Goal: Task Accomplishment & Management: Use online tool/utility

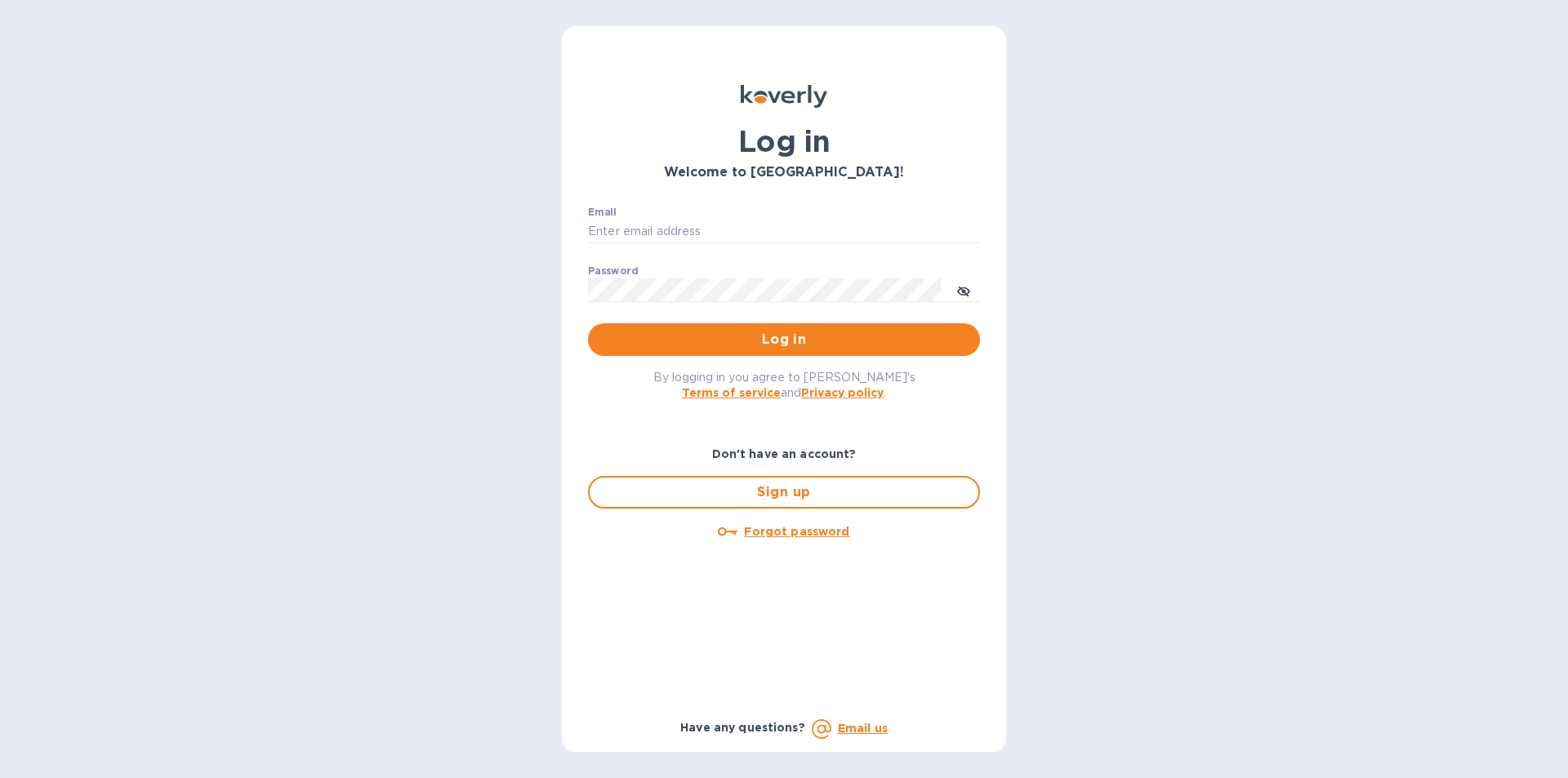
type input "matthew@mayfairliquors.com"
click at [697, 335] on span "Log in" at bounding box center [784, 340] width 366 height 20
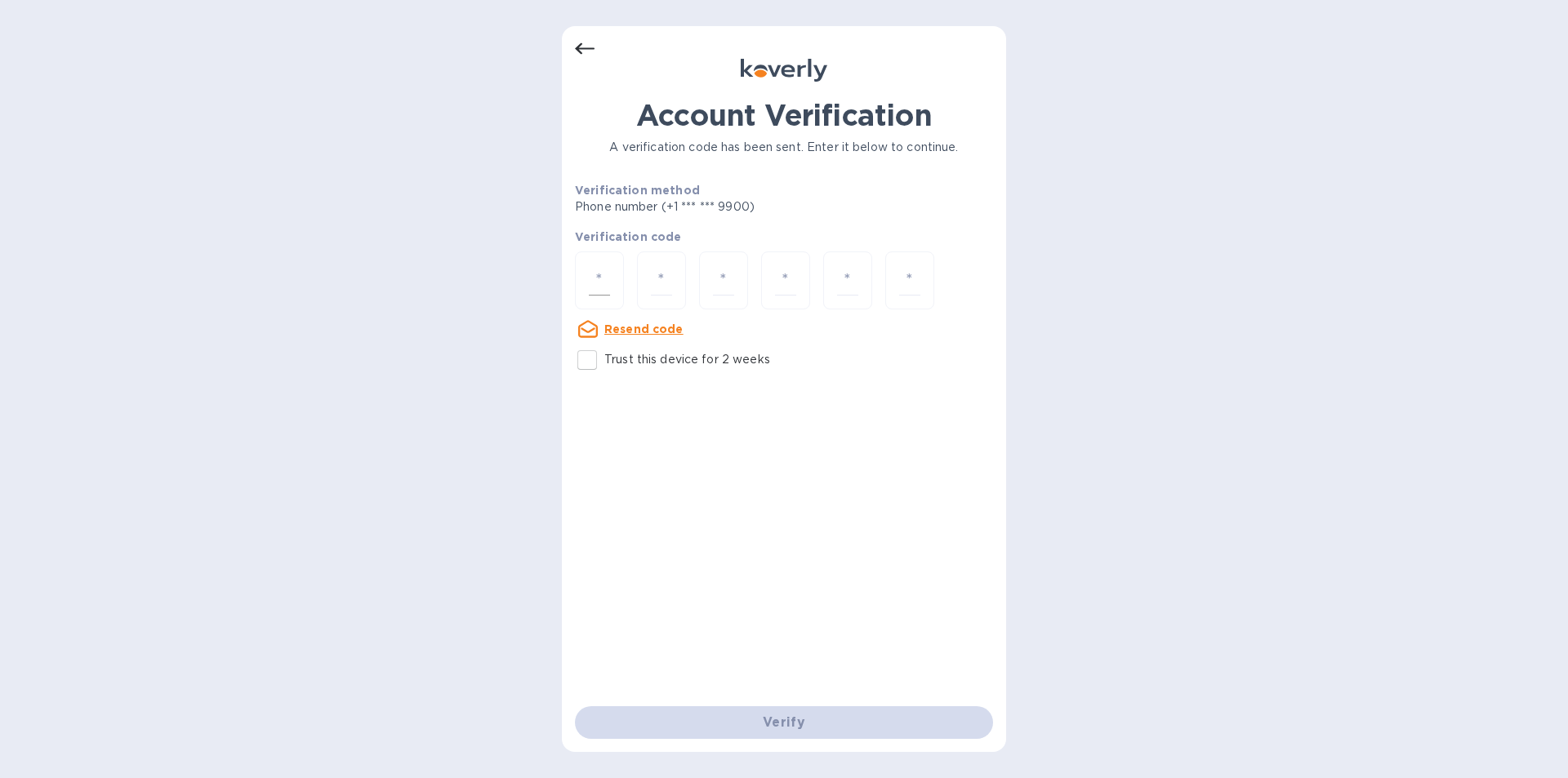
click at [598, 282] on input "number" at bounding box center [599, 280] width 21 height 30
type input "2"
type input "7"
type input "6"
type input "3"
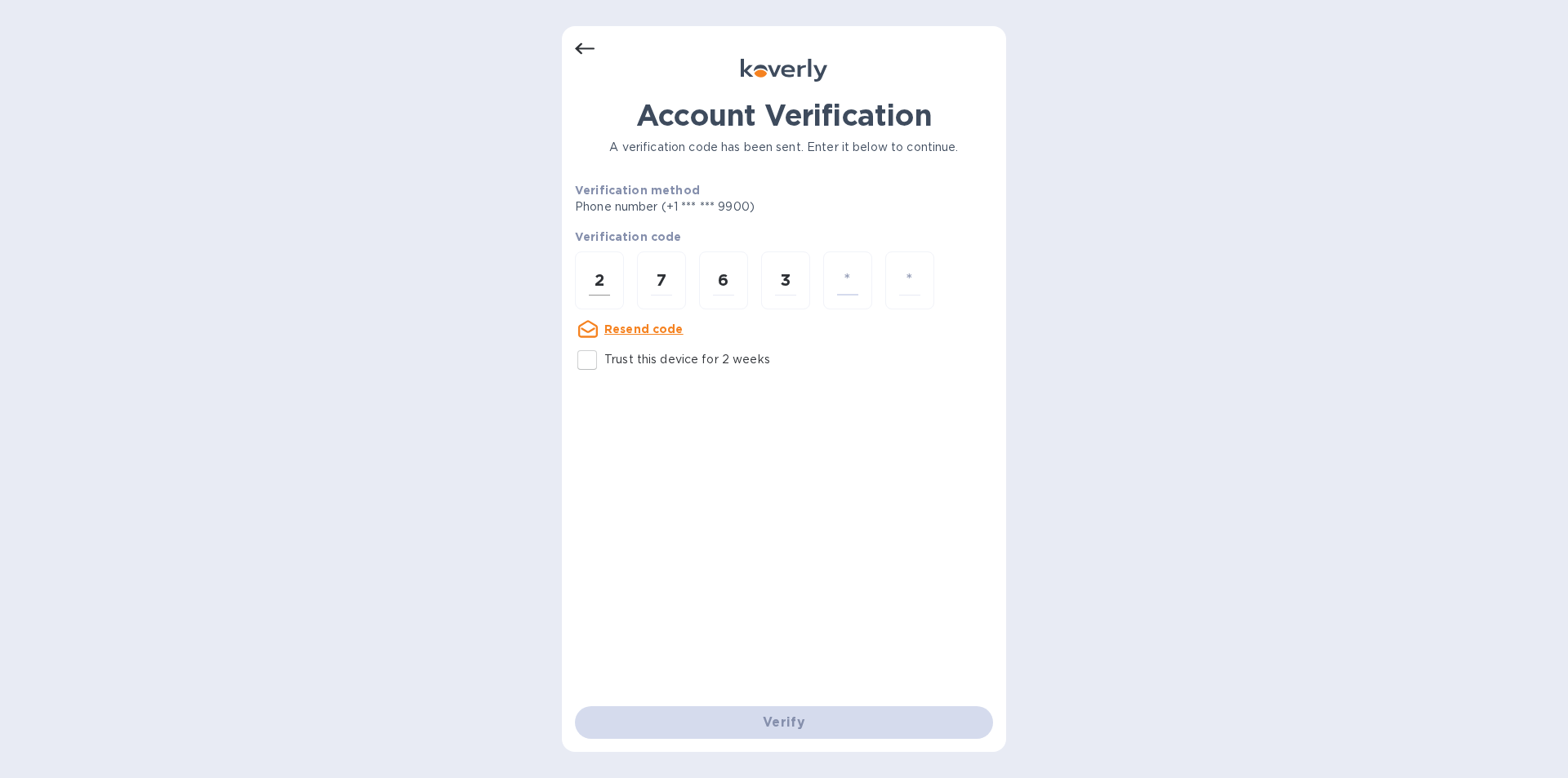
type input "2"
type input "3"
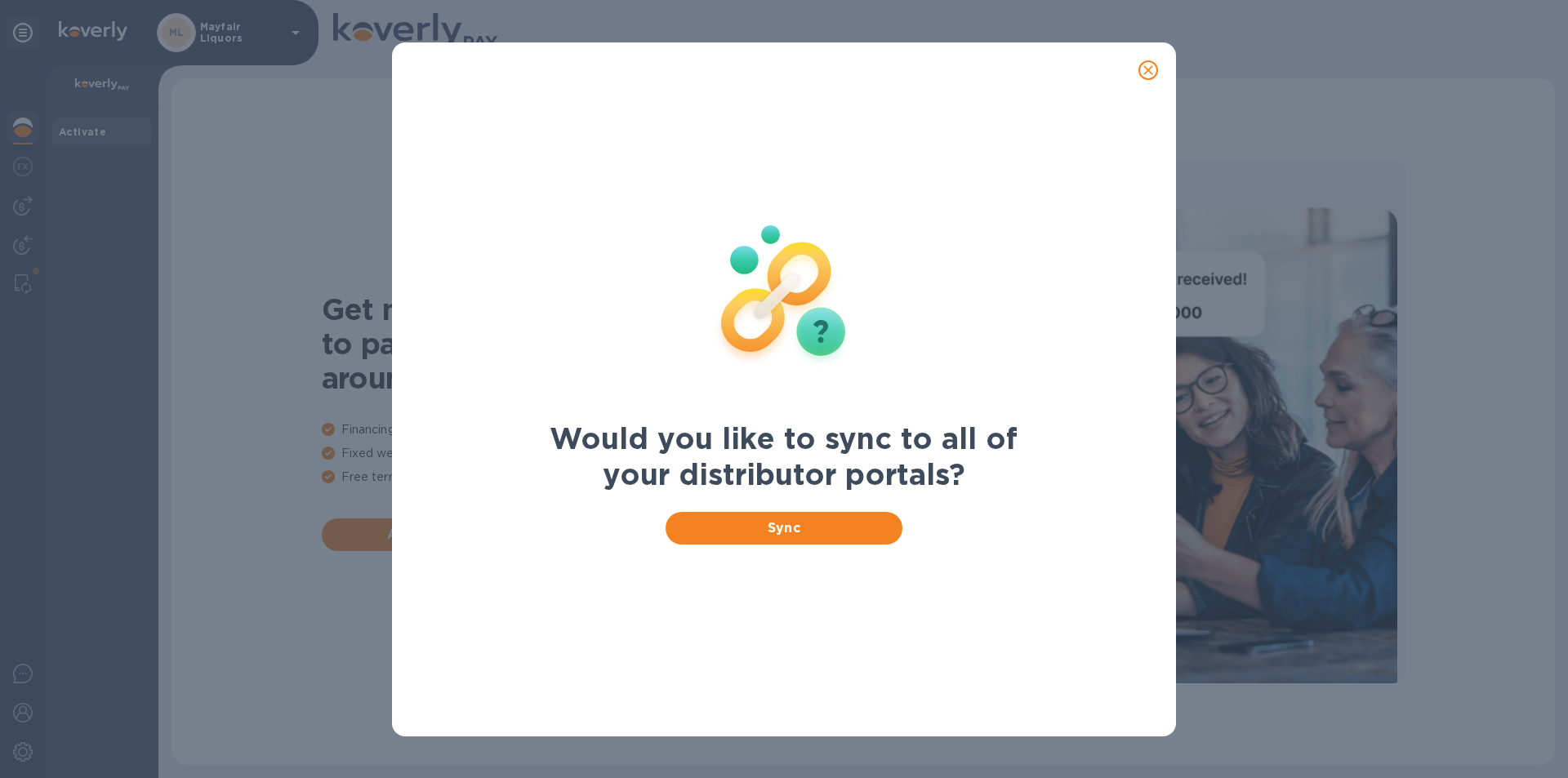
click at [1138, 65] on span "close" at bounding box center [1148, 70] width 20 height 20
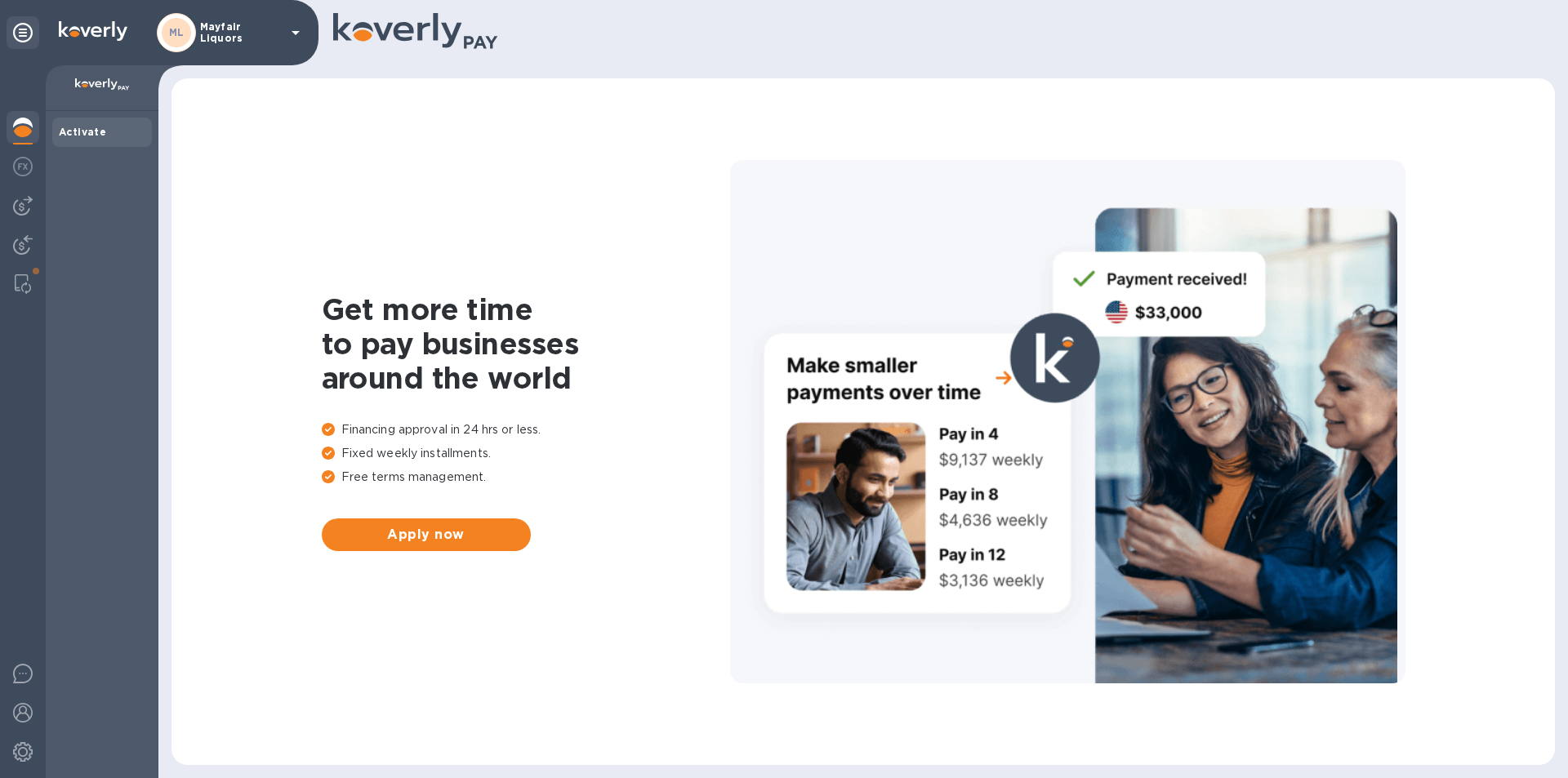
click at [23, 286] on img at bounding box center [22, 284] width 16 height 20
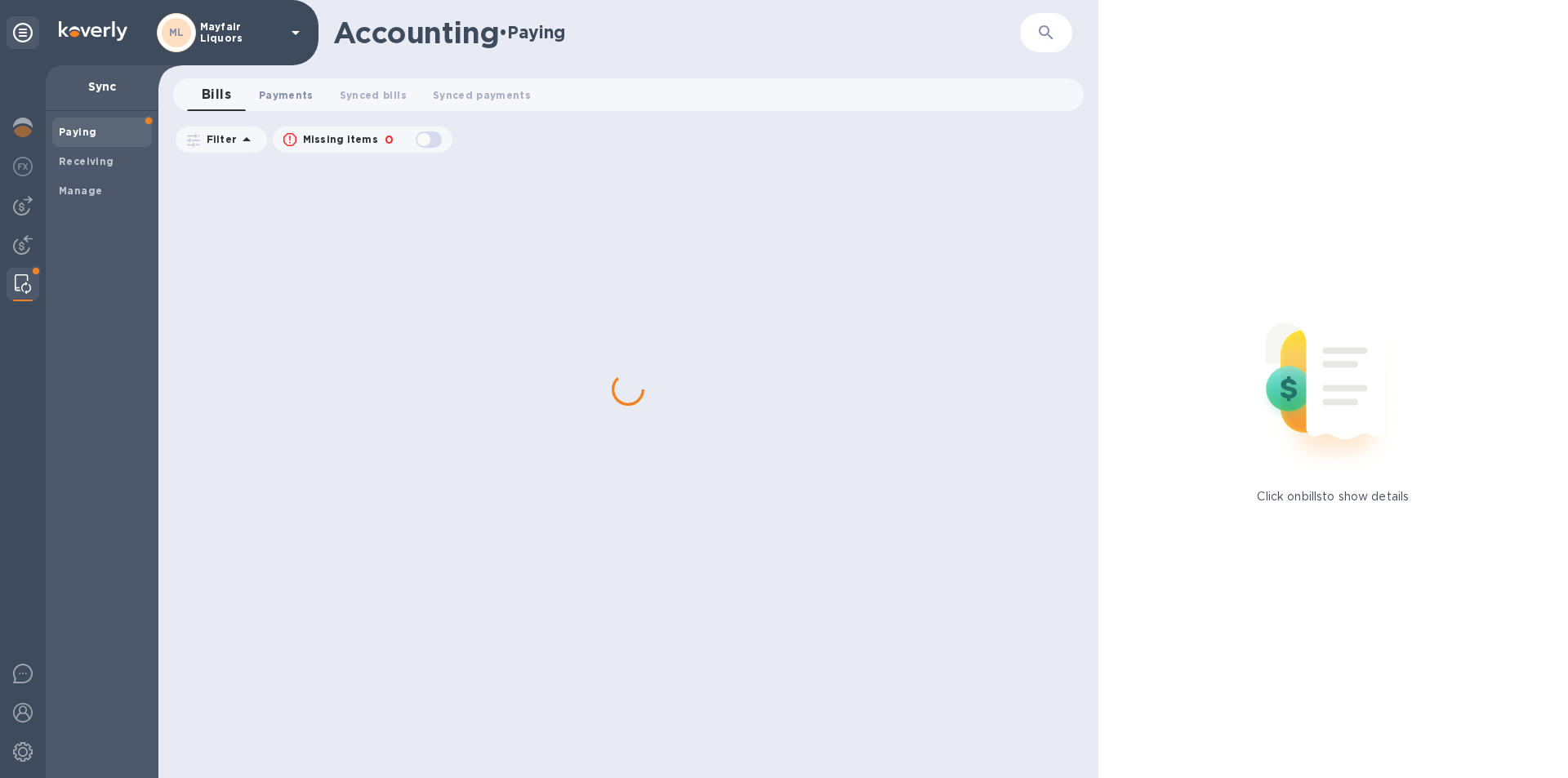
click at [305, 99] on span "Payments 0" at bounding box center [286, 95] width 55 height 17
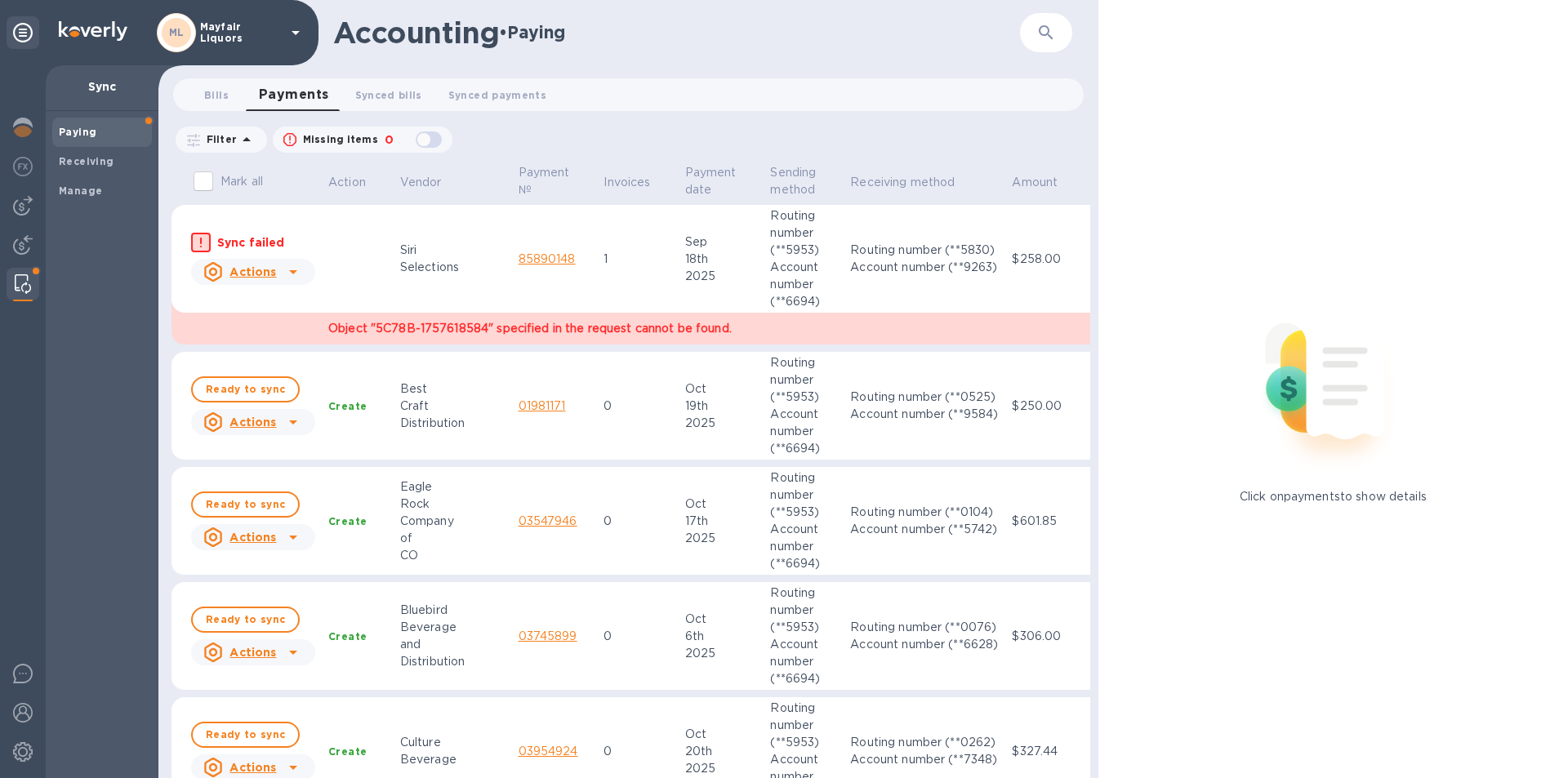
click at [208, 186] on input "Mark all" at bounding box center [204, 181] width 34 height 34
checkbox input "true"
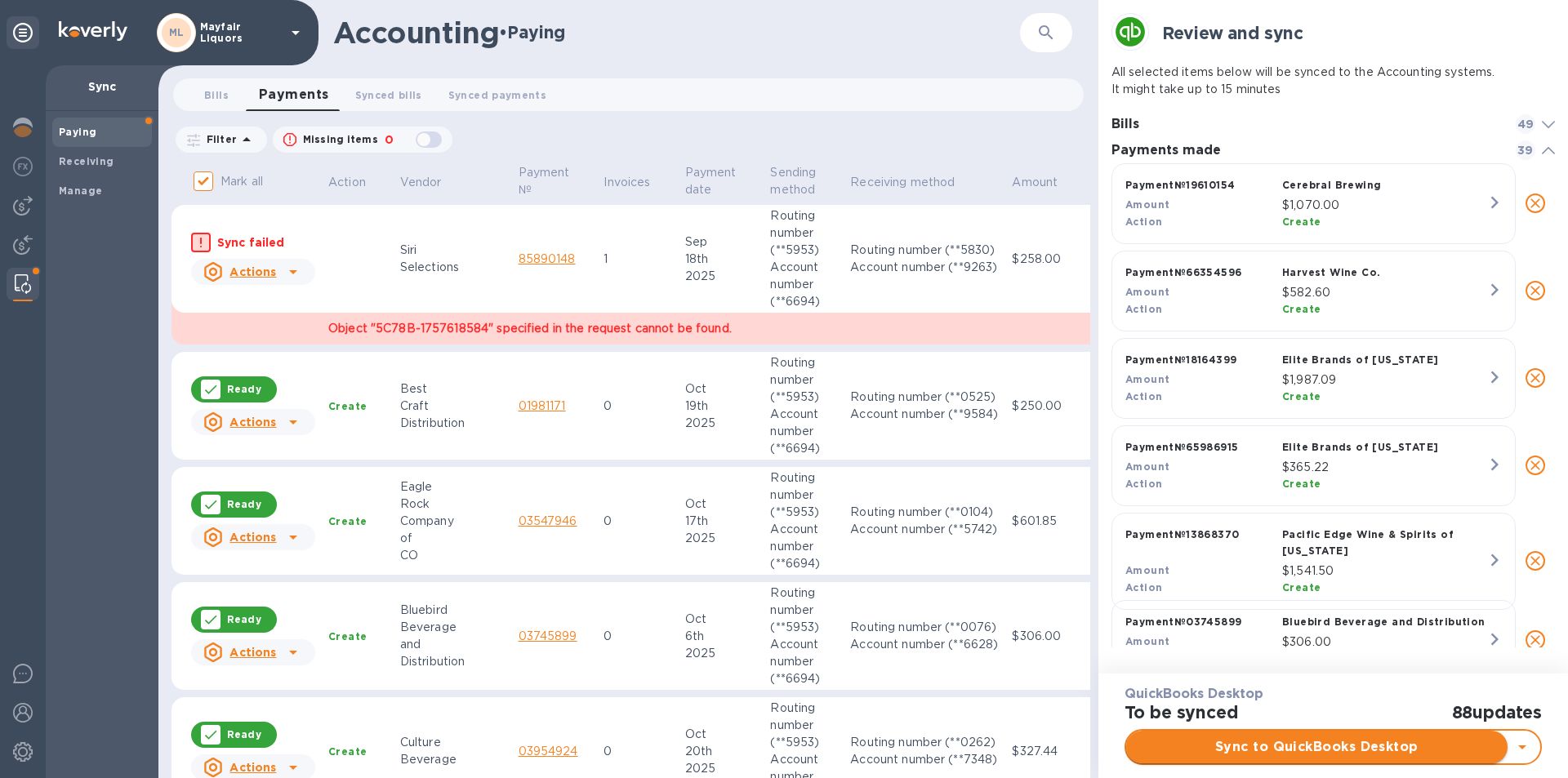
scroll to position [8, 8]
click at [1289, 747] on span "Sync to QuickBooks Desktop" at bounding box center [1316, 747] width 355 height 20
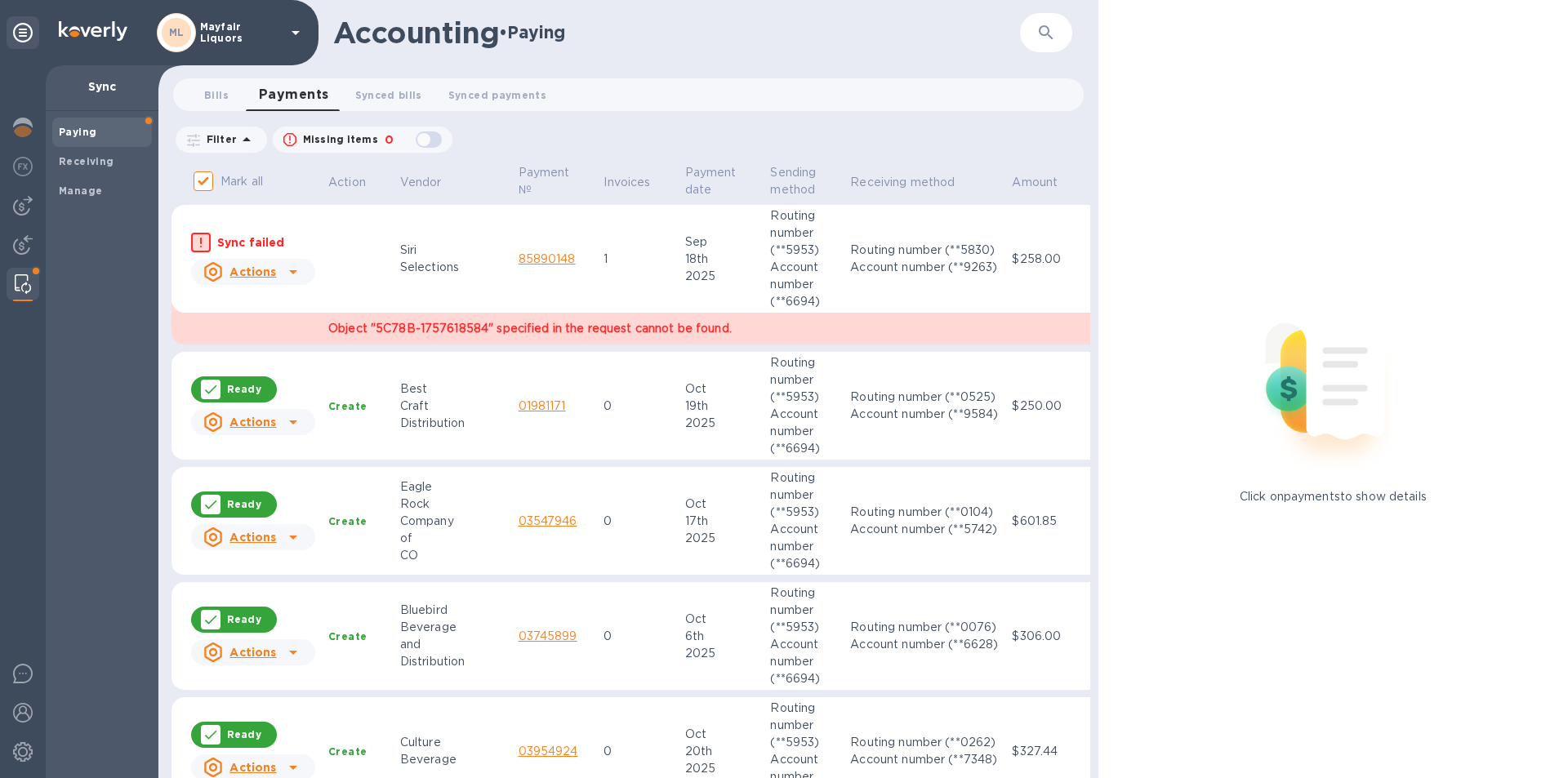
click at [0, 215] on div at bounding box center [22, 421] width 46 height 713
click at [19, 206] on img at bounding box center [22, 205] width 20 height 20
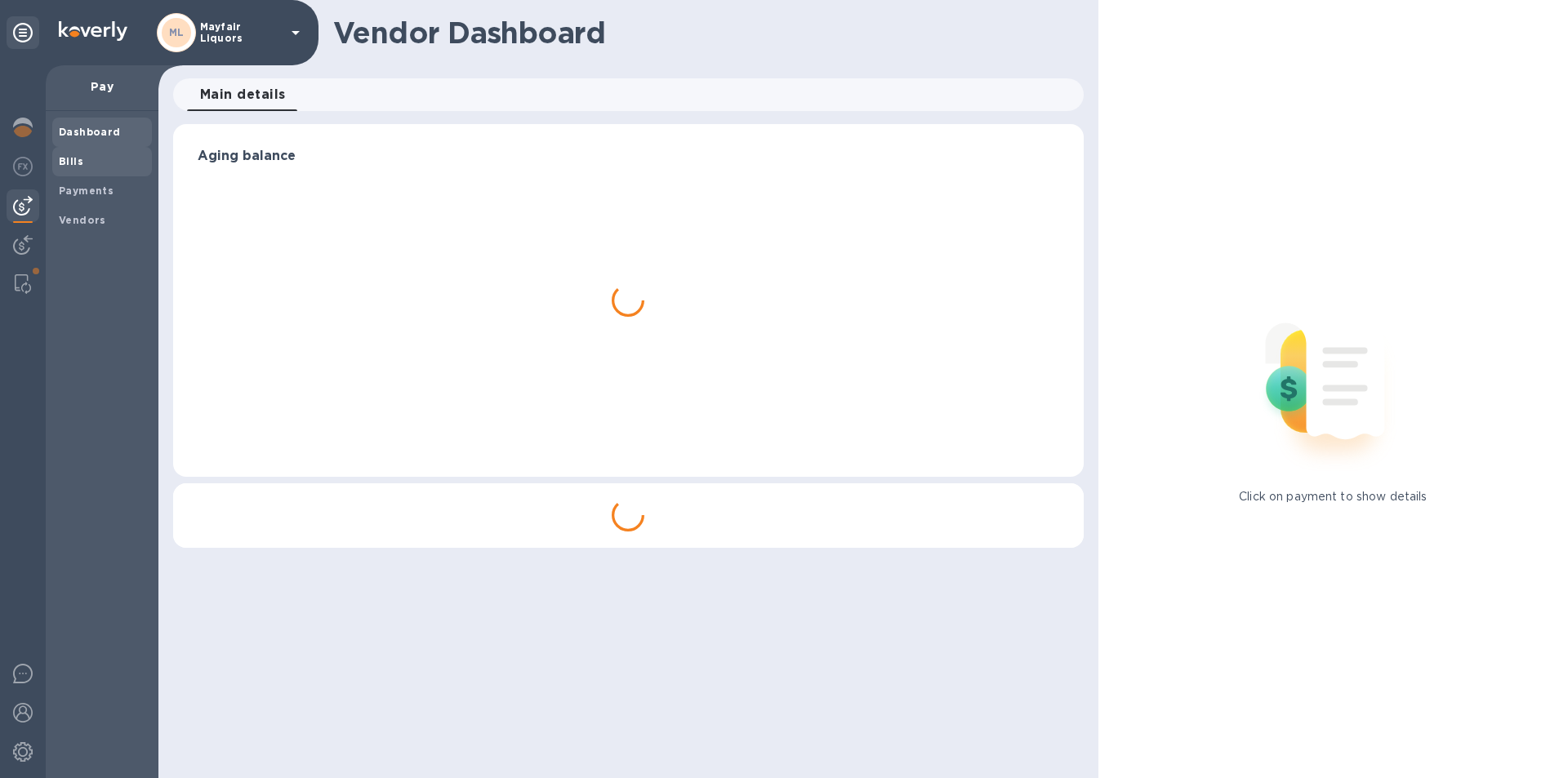
click at [75, 170] on div "Bills" at bounding box center [102, 162] width 100 height 29
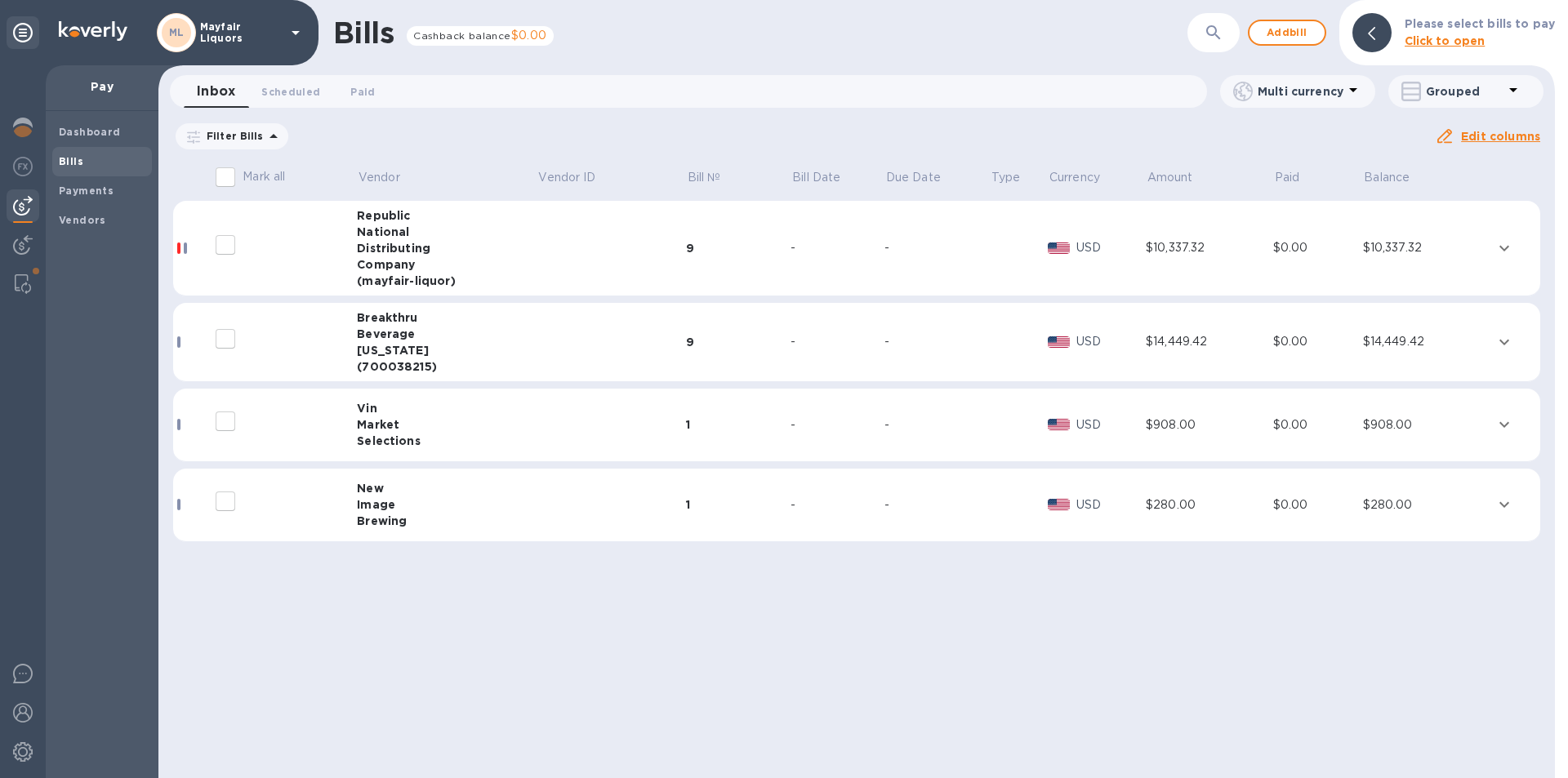
click at [1514, 509] on button "expand row" at bounding box center [1504, 505] width 25 height 25
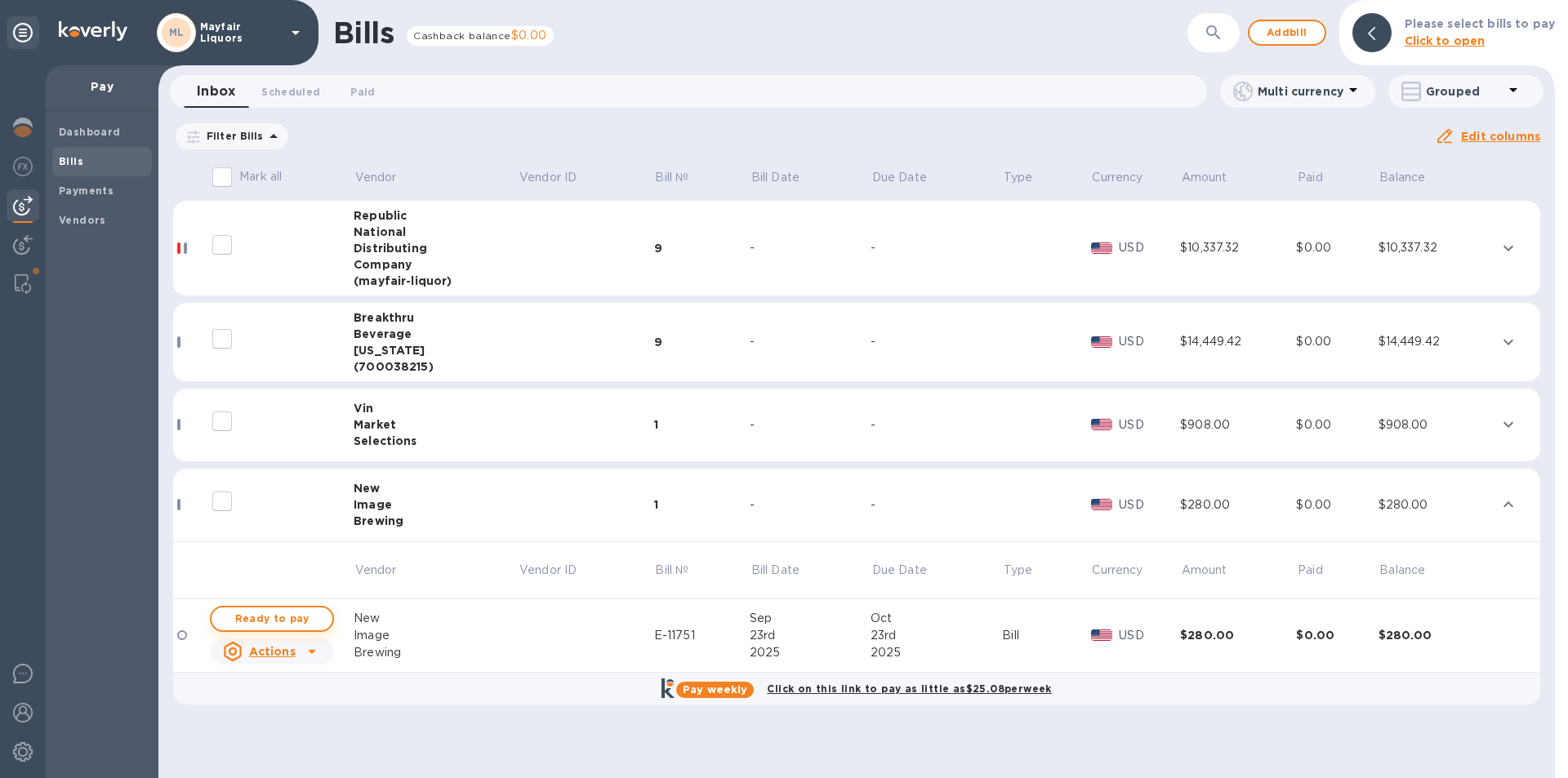
click at [306, 616] on span "Ready to pay" at bounding box center [272, 619] width 95 height 20
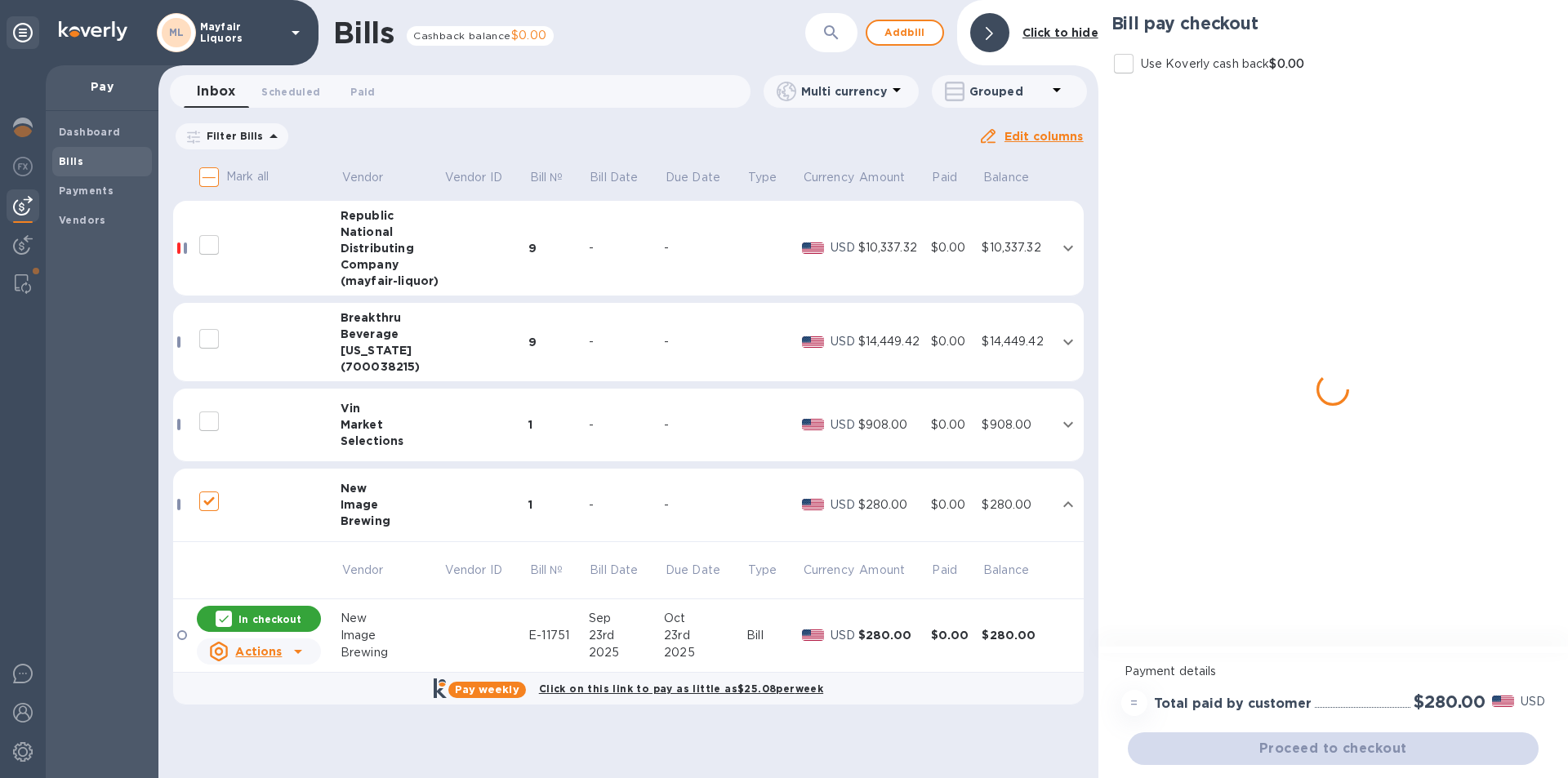
checkbox input "true"
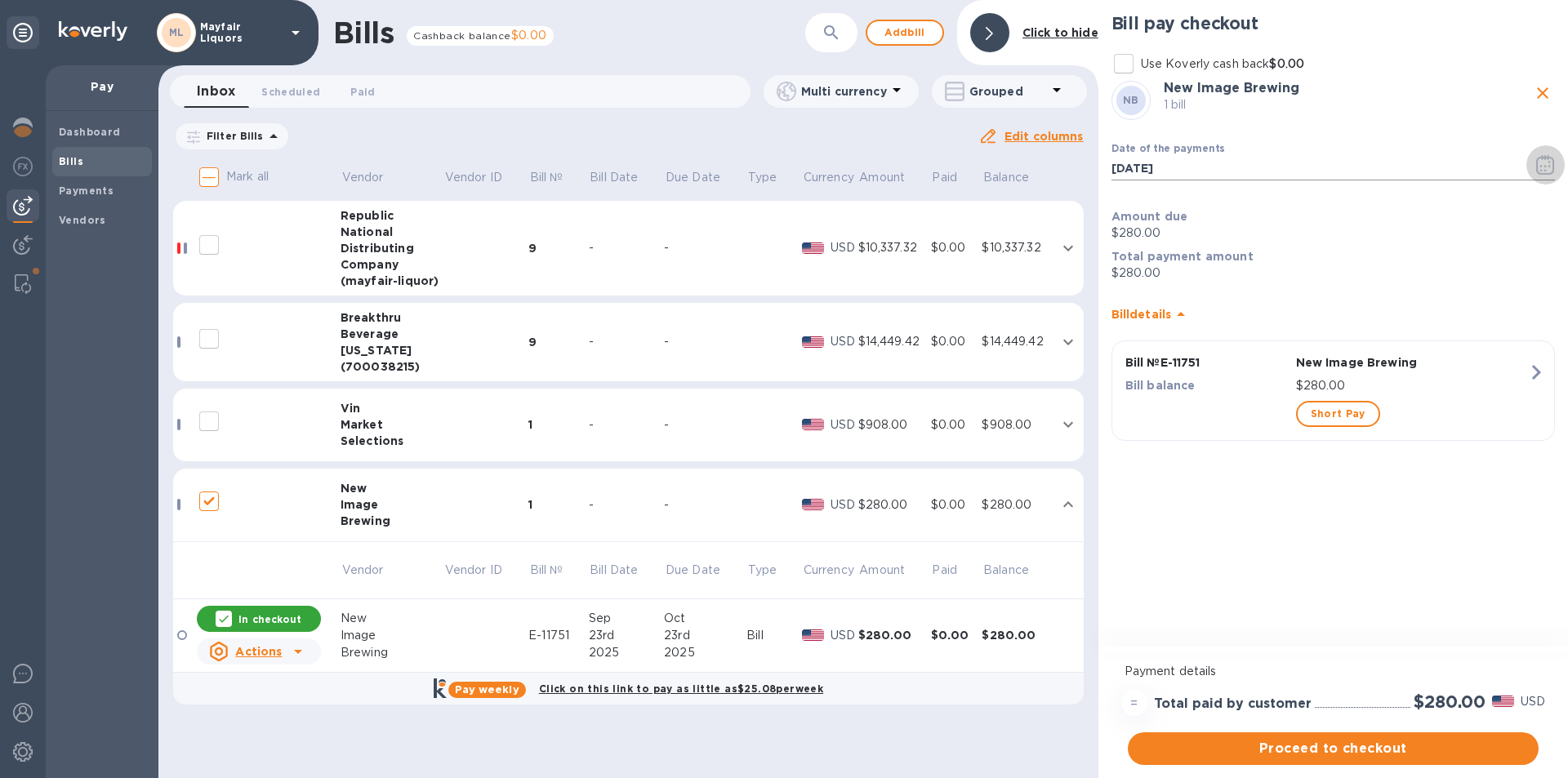
click at [1553, 165] on icon "button" at bounding box center [1545, 165] width 18 height 20
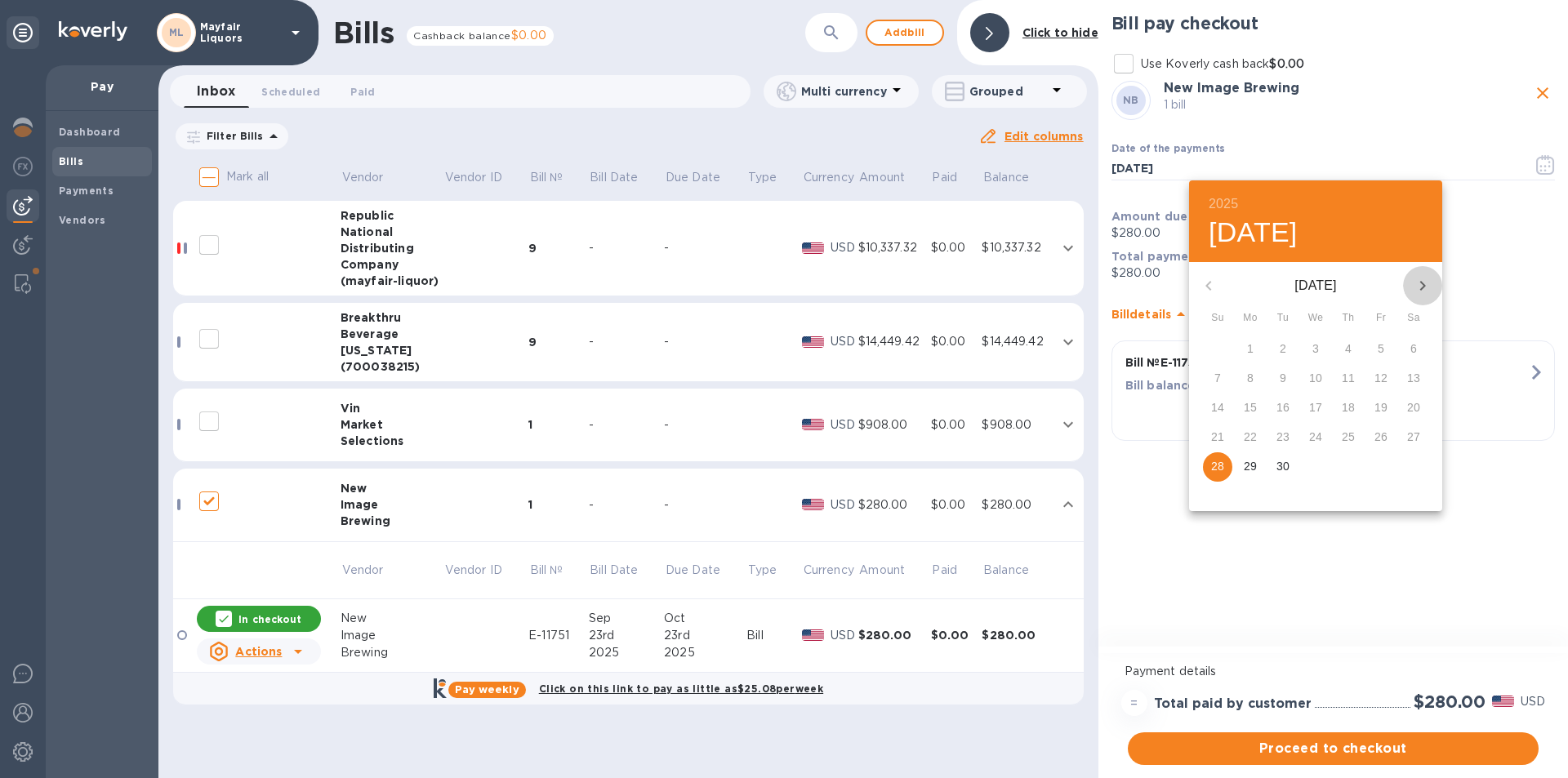
click at [1419, 287] on icon "button" at bounding box center [1423, 285] width 20 height 20
click at [1382, 411] on p "17" at bounding box center [1381, 407] width 13 height 16
type input "[DATE]"
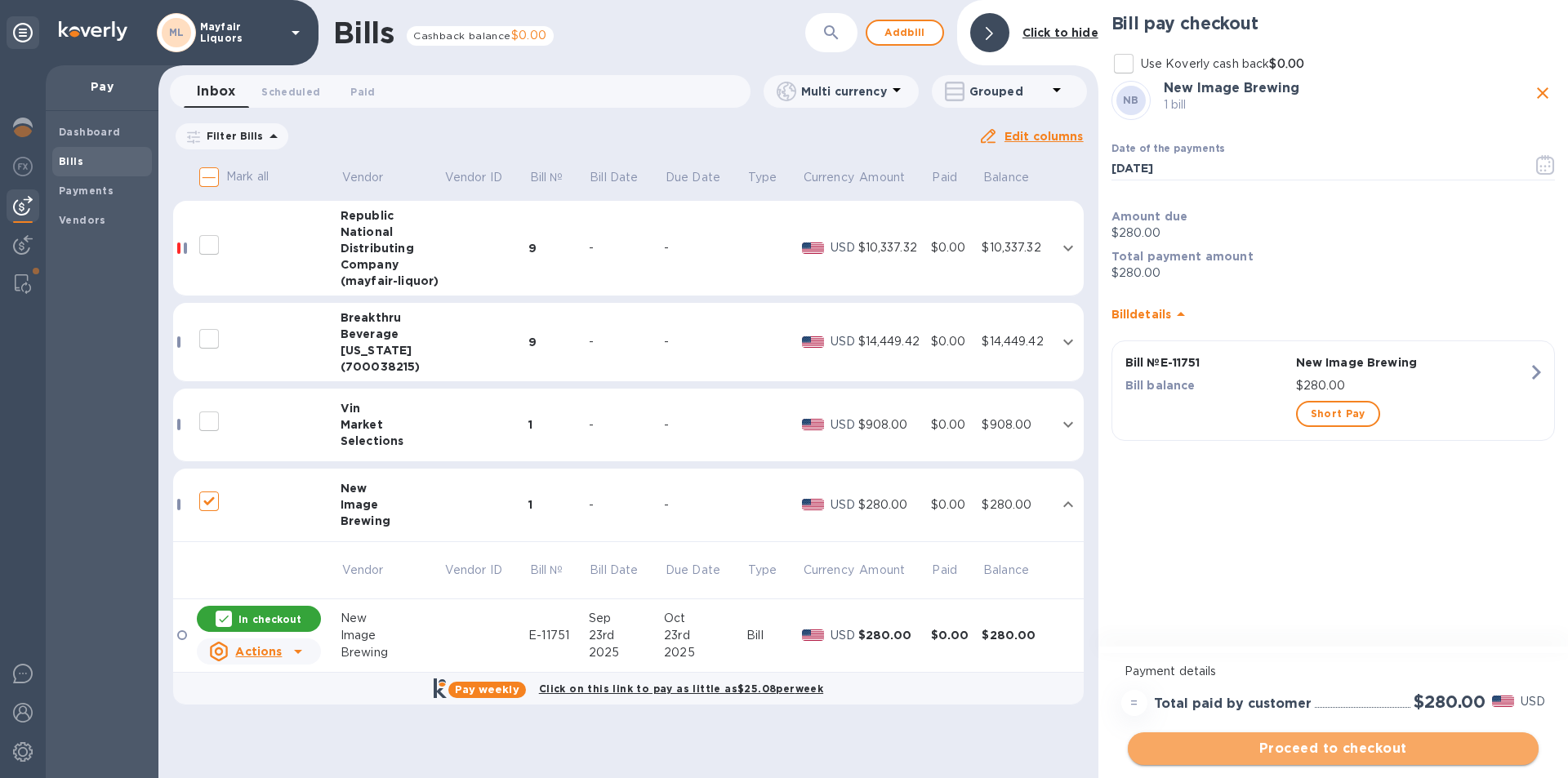
click at [1346, 753] on span "Proceed to checkout" at bounding box center [1332, 749] width 384 height 20
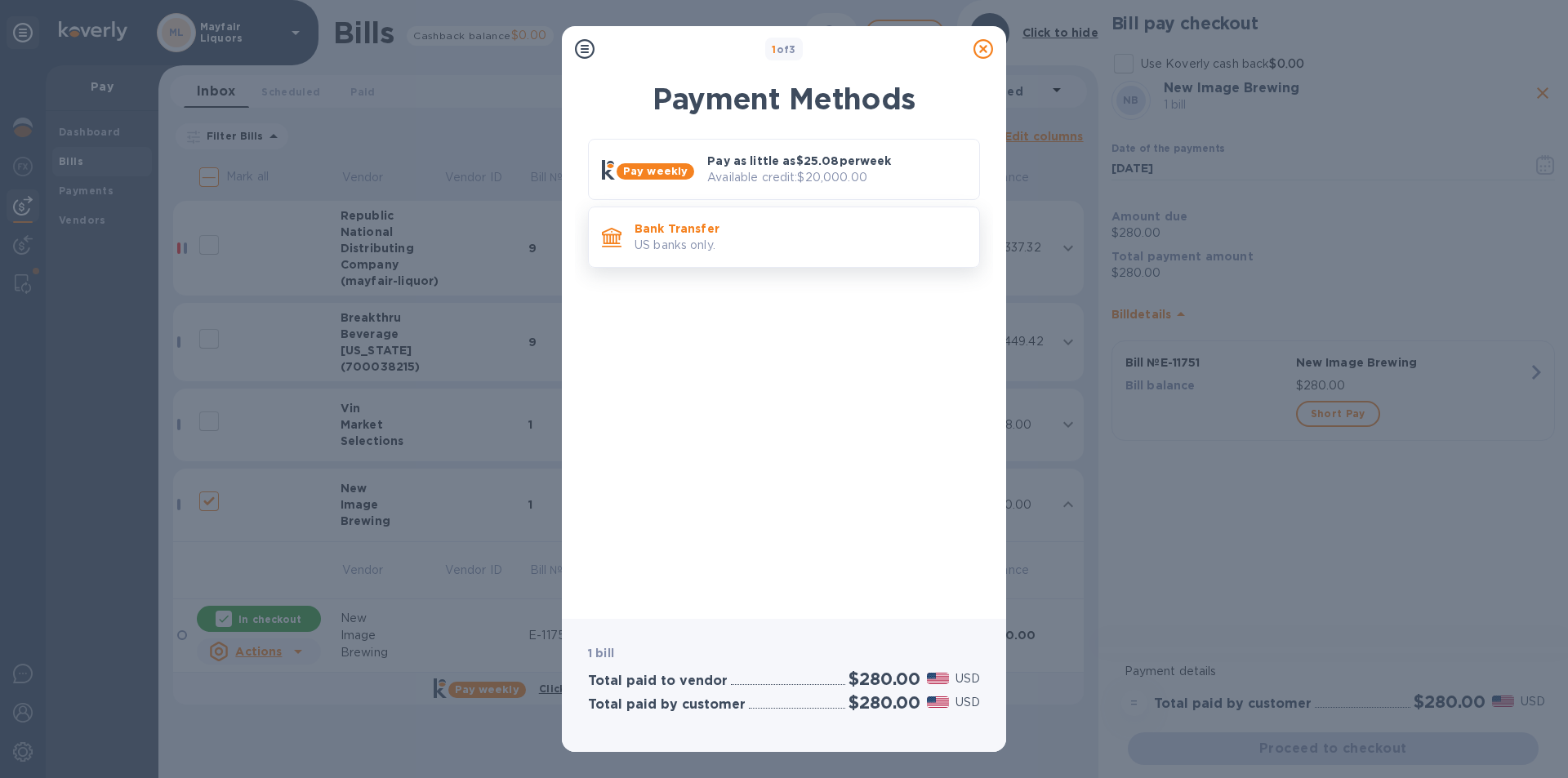
click at [803, 248] on p "US banks only." at bounding box center [800, 246] width 332 height 17
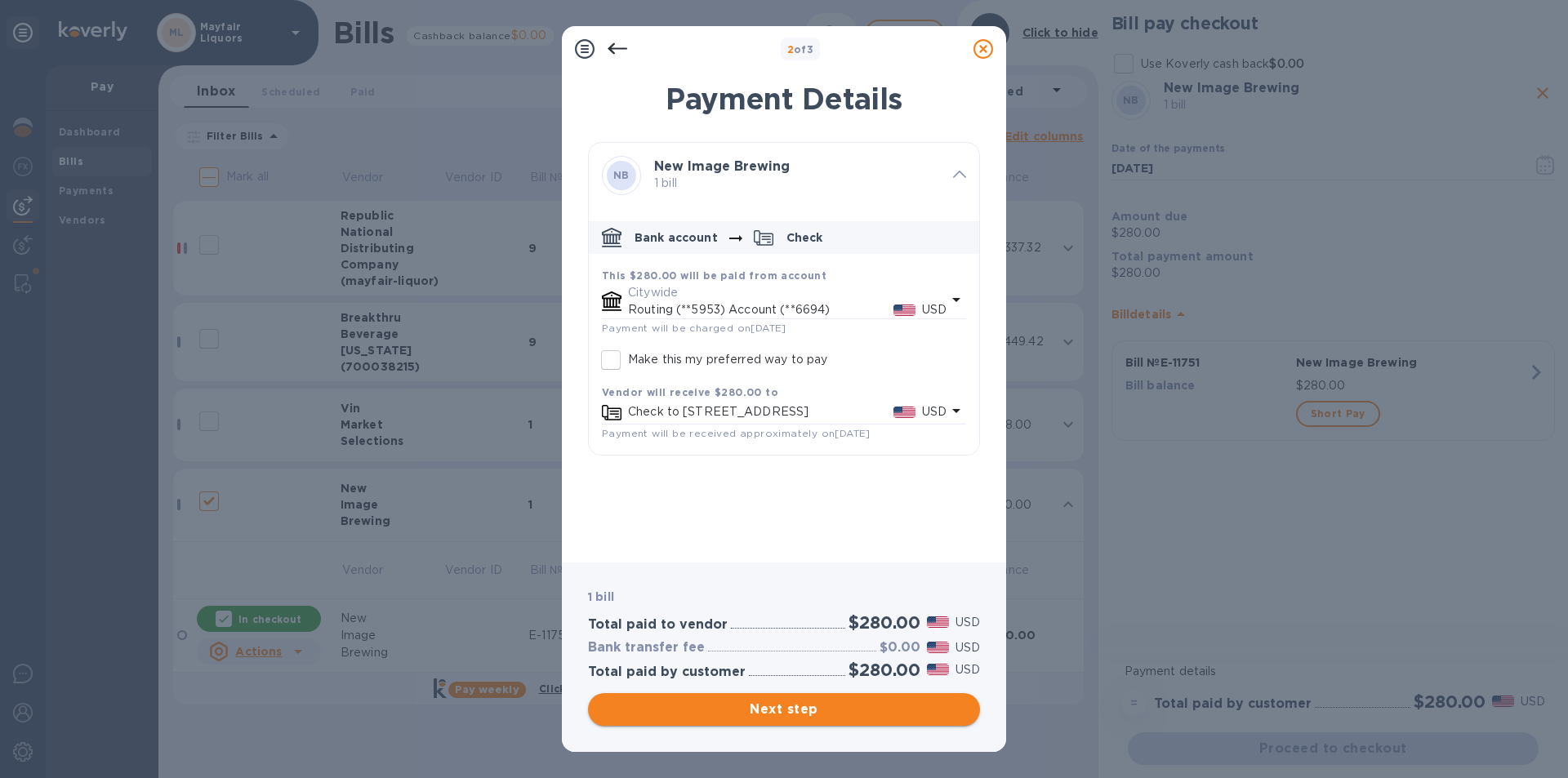
click at [820, 701] on span "Next step" at bounding box center [784, 709] width 366 height 20
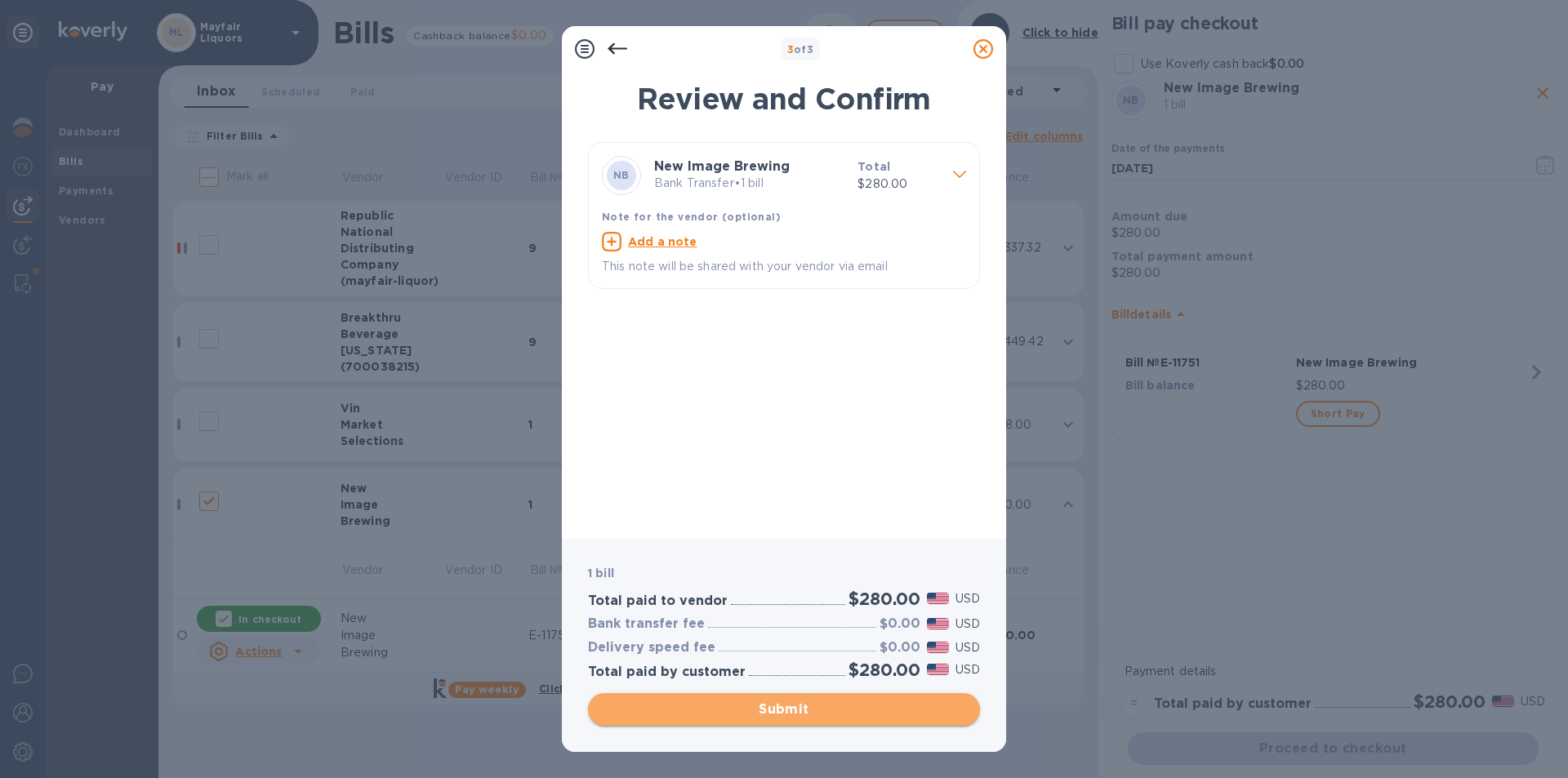
click at [820, 704] on span "Submit" at bounding box center [784, 709] width 366 height 20
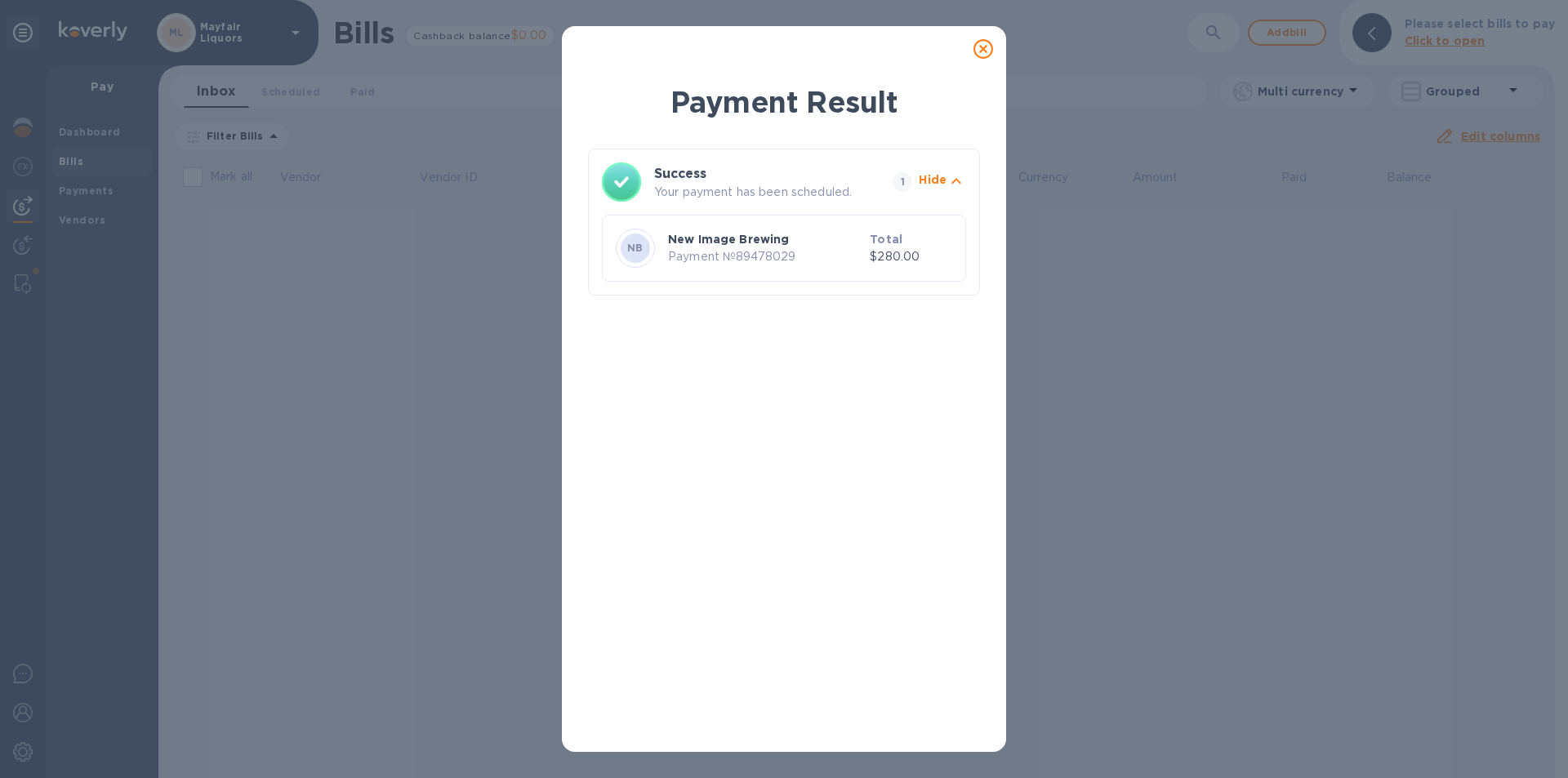
click at [986, 58] on icon at bounding box center [983, 49] width 20 height 20
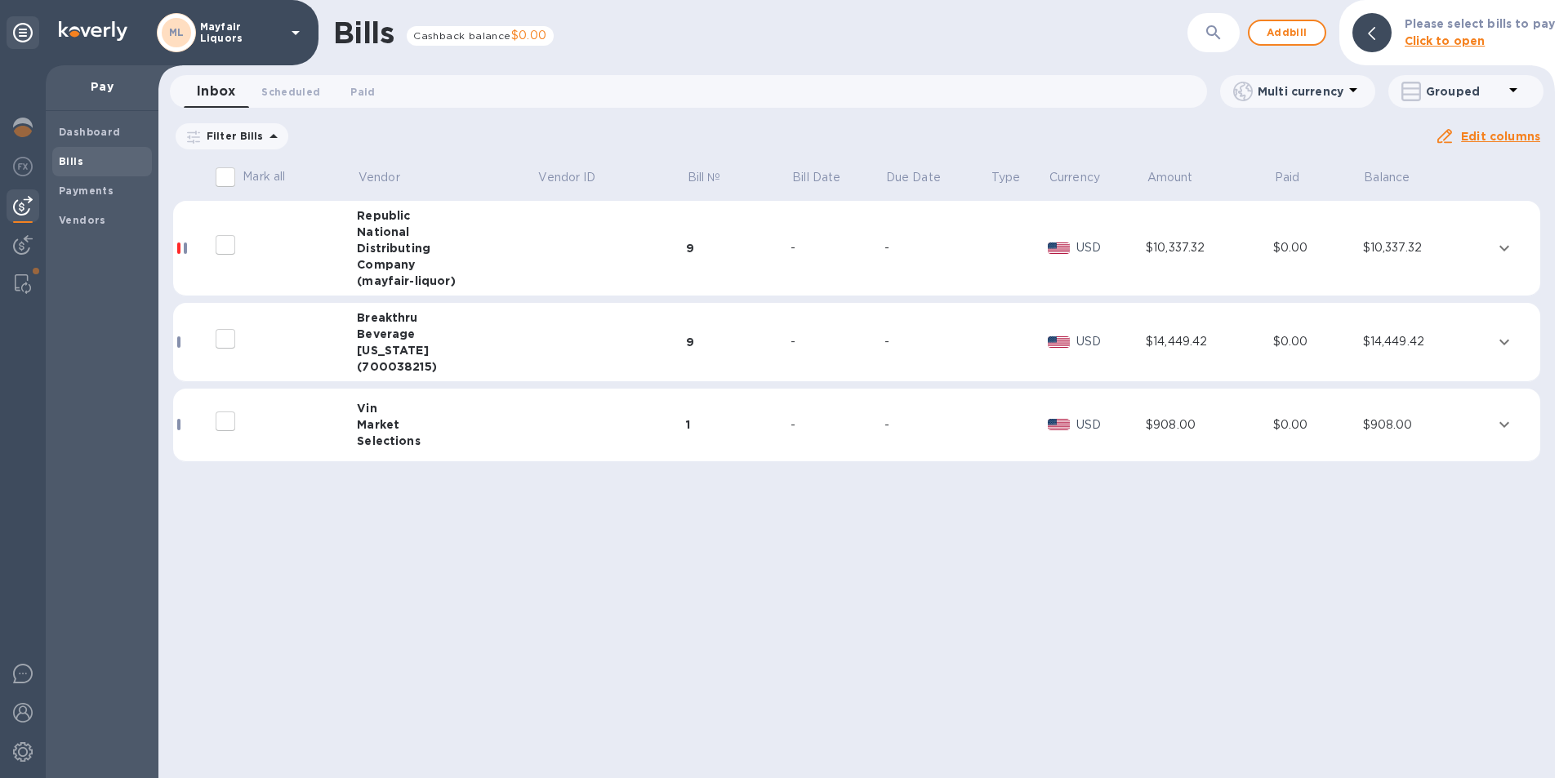
click at [574, 430] on td at bounding box center [611, 426] width 149 height 74
click at [562, 433] on td at bounding box center [611, 426] width 149 height 74
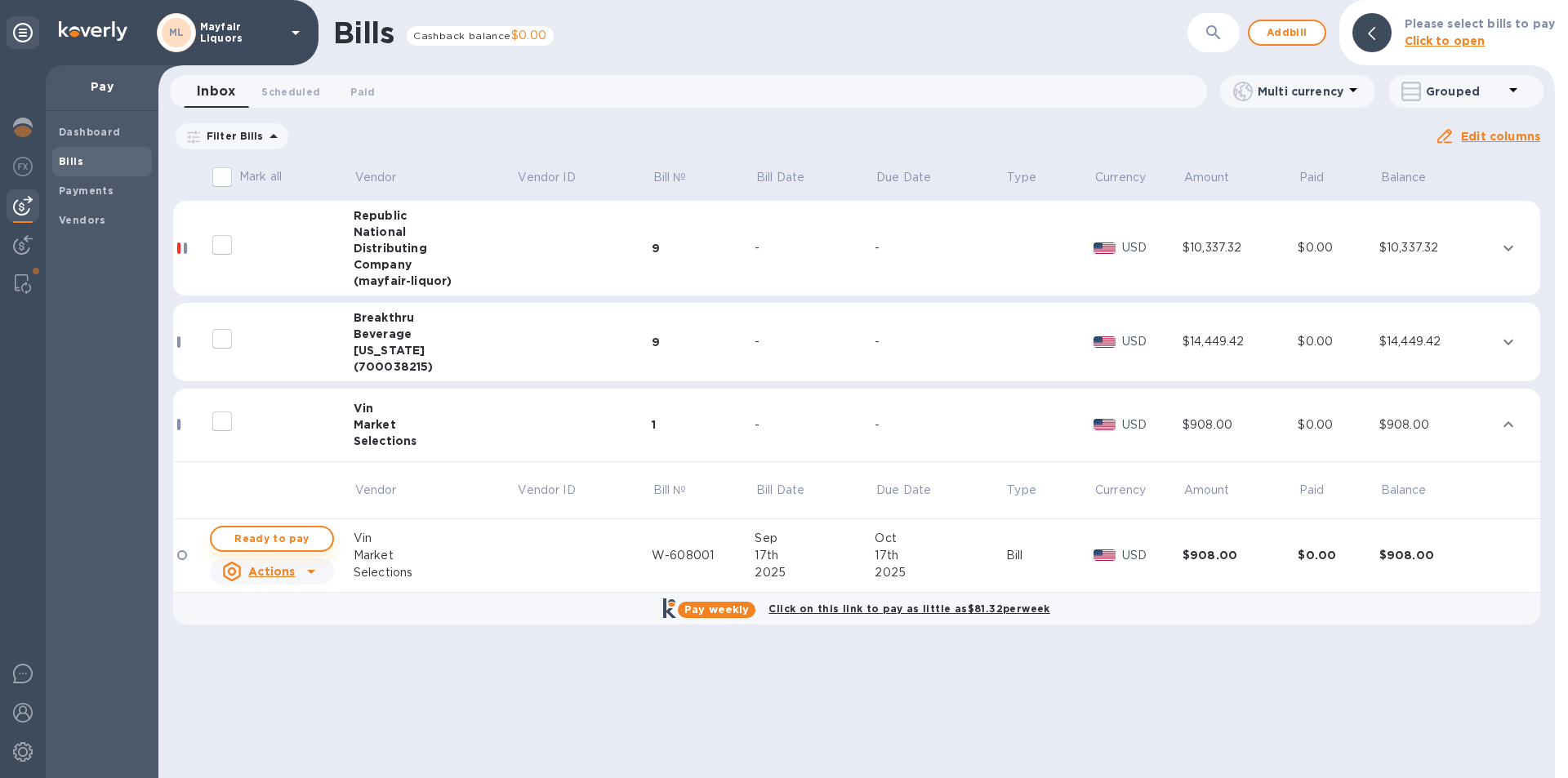
click at [284, 532] on span "Ready to pay" at bounding box center [272, 539] width 95 height 20
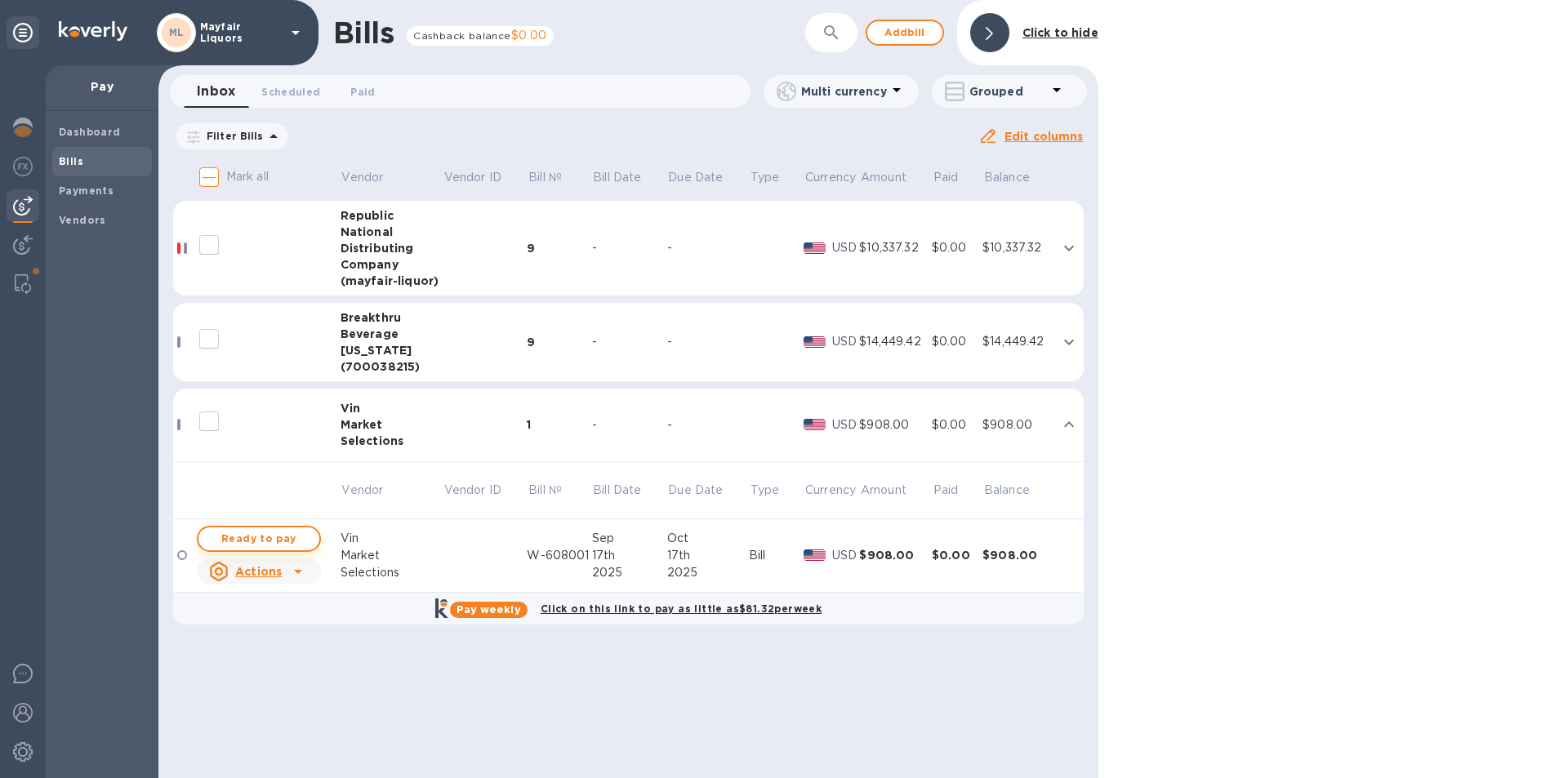
checkbox input "true"
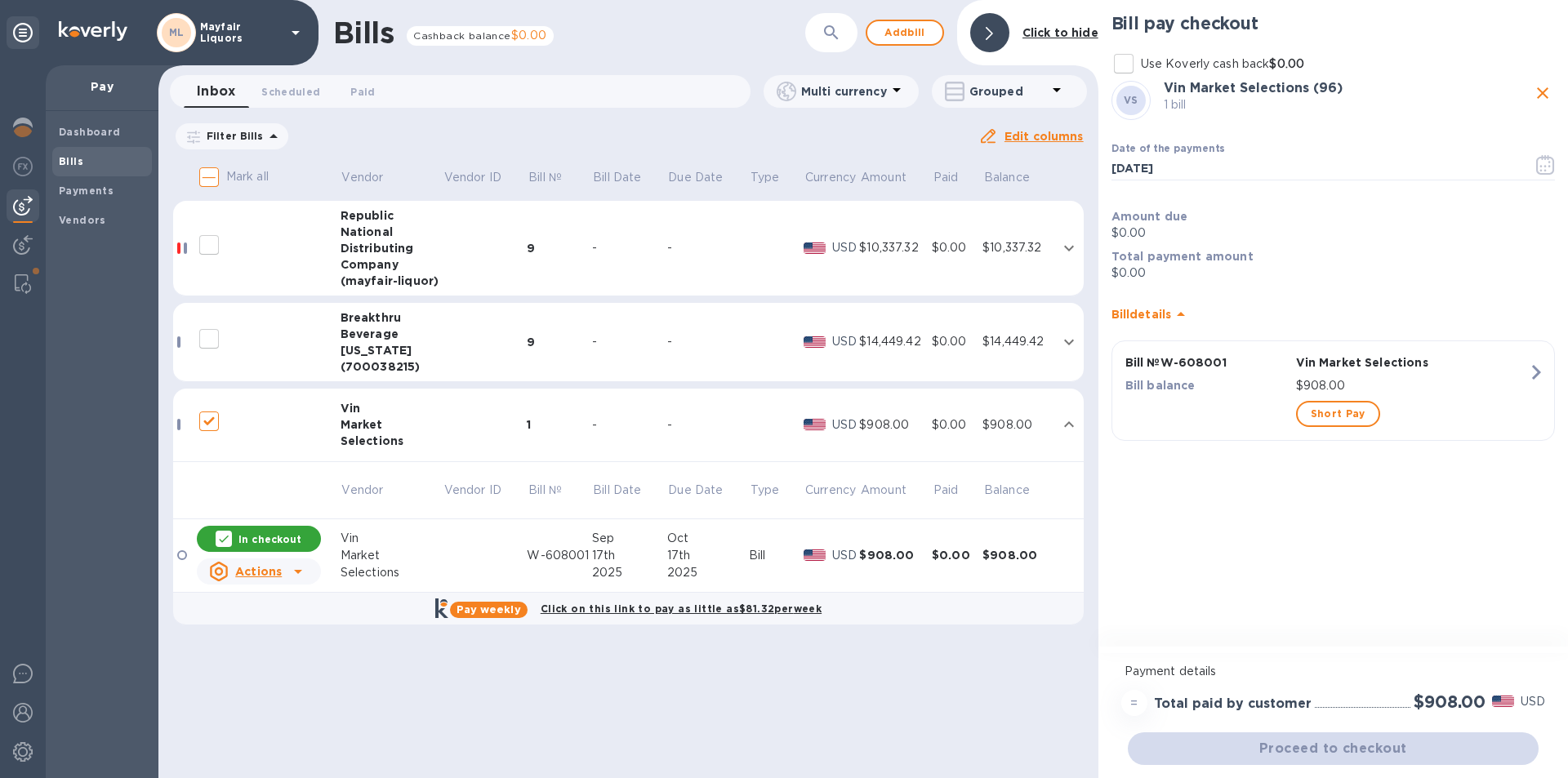
click at [1566, 164] on div "Bill pay checkout Use Koverly cash back $0.00 VS Vin Market Selections (96) 1 b…" at bounding box center [1333, 325] width 469 height 650
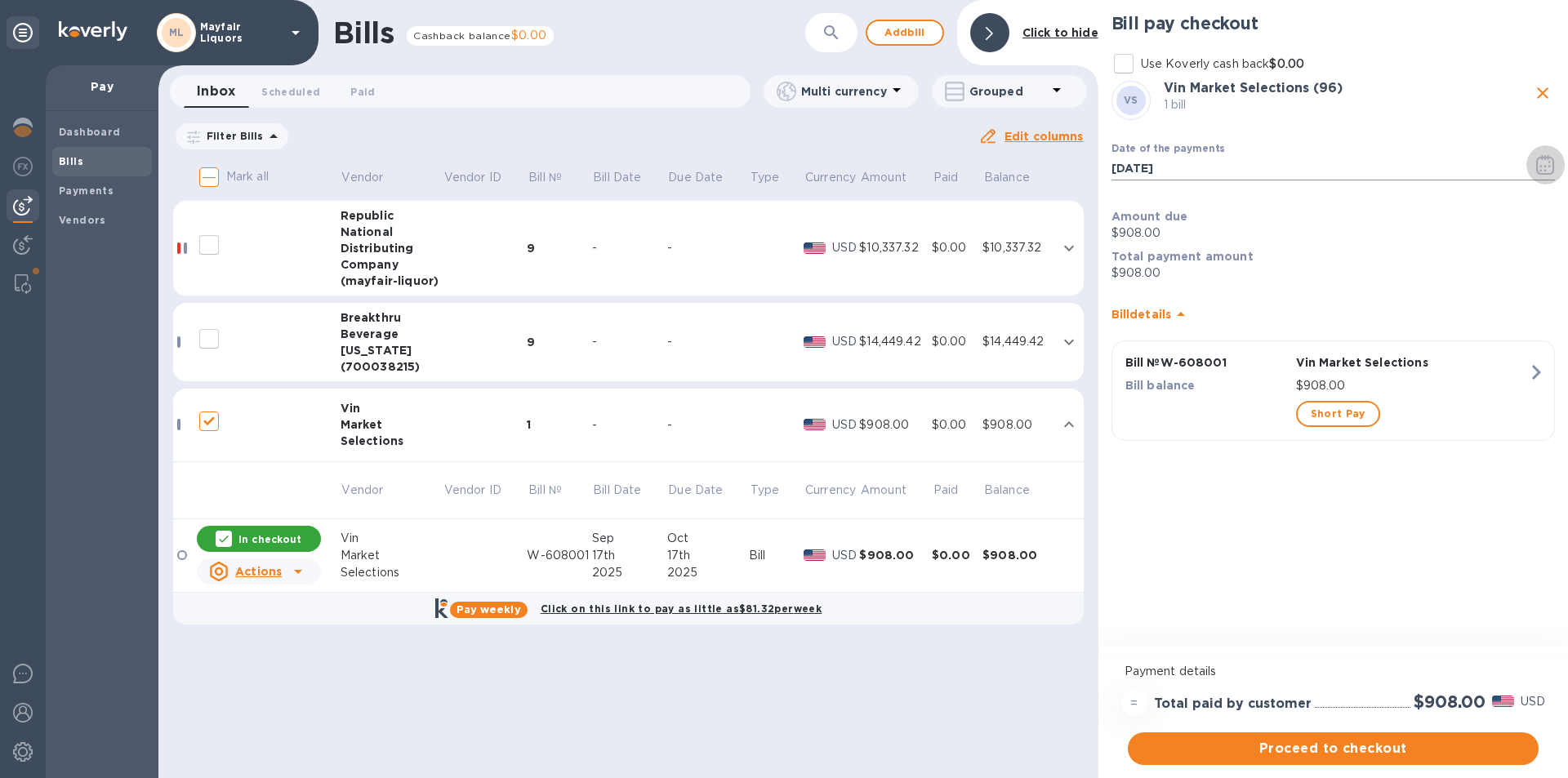
click at [1553, 162] on icon "button" at bounding box center [1545, 165] width 18 height 20
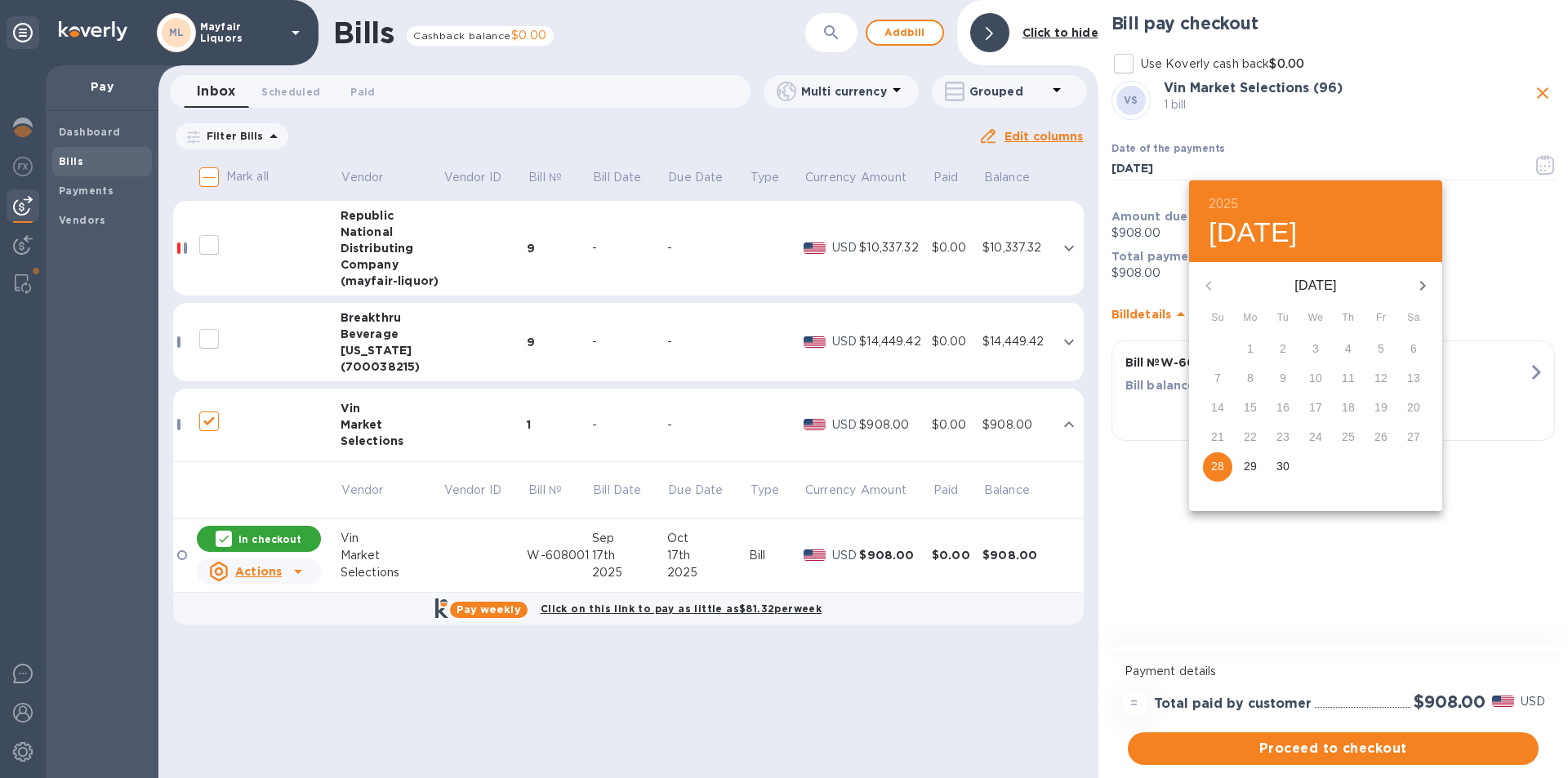
click at [1419, 276] on icon "button" at bounding box center [1423, 285] width 20 height 20
click at [1248, 407] on p "13" at bounding box center [1250, 407] width 13 height 16
type input "[DATE]"
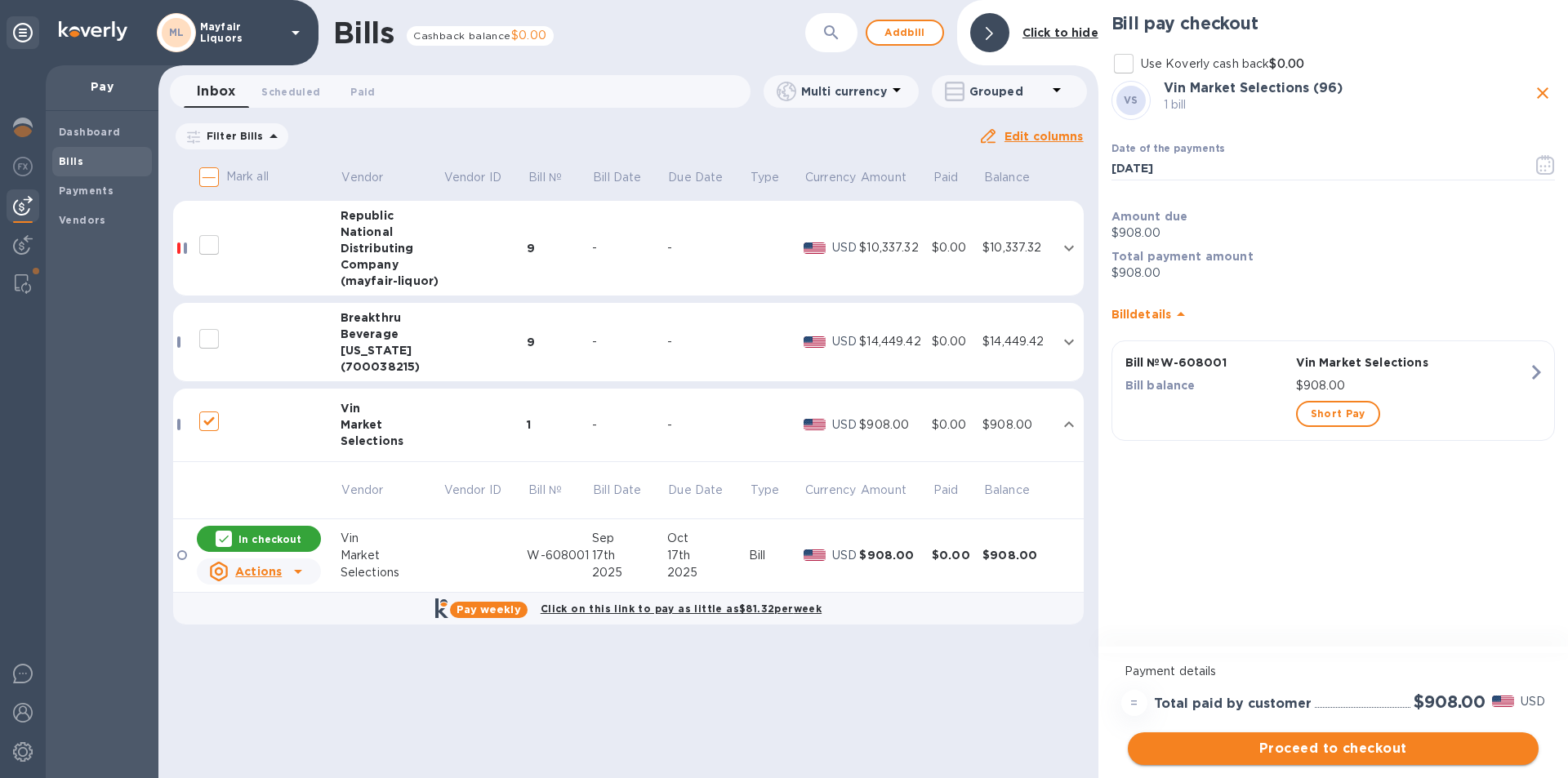
click at [1286, 750] on span "Proceed to checkout" at bounding box center [1332, 749] width 384 height 20
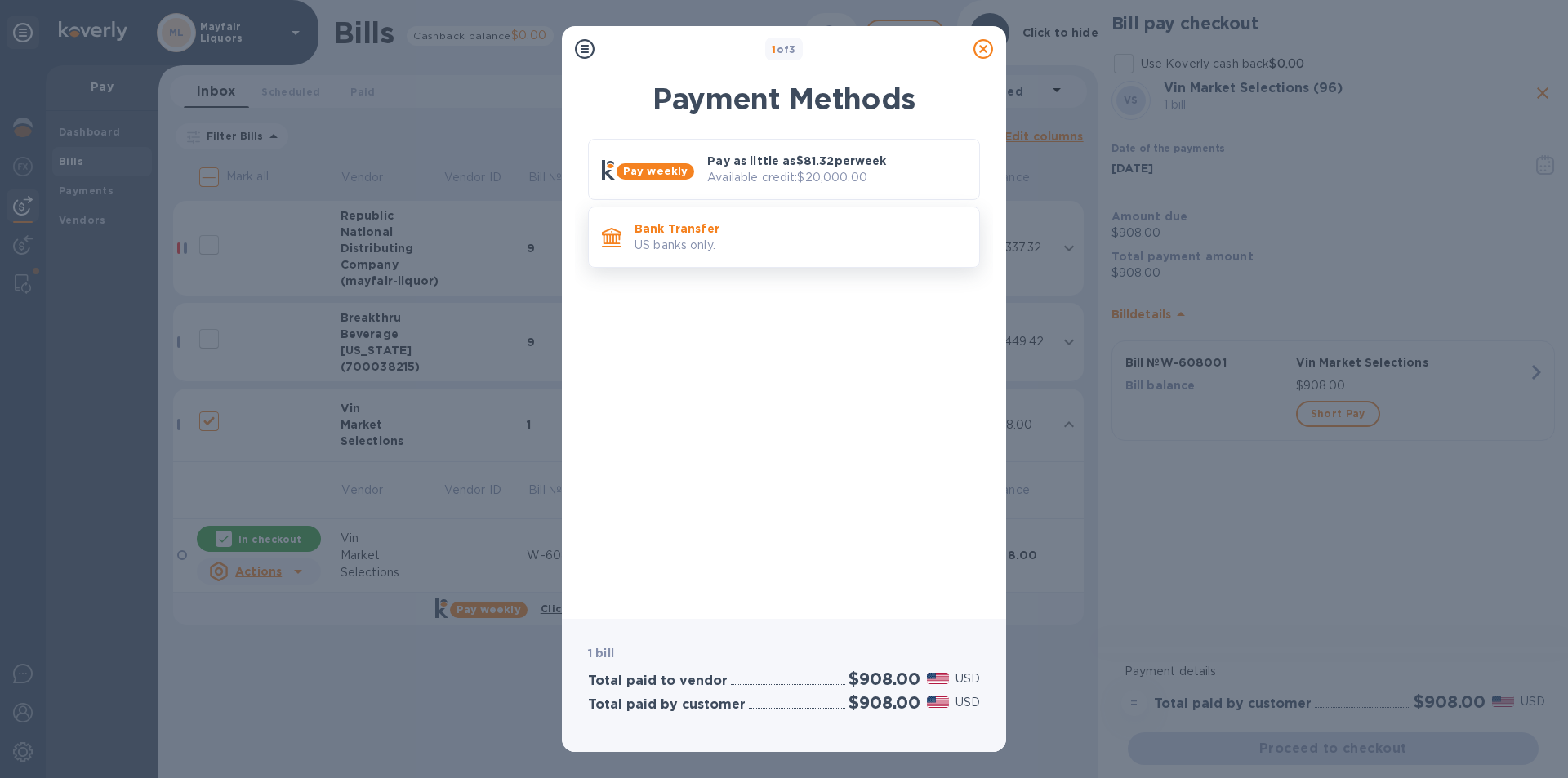
click at [709, 238] on p "US banks only." at bounding box center [800, 246] width 332 height 17
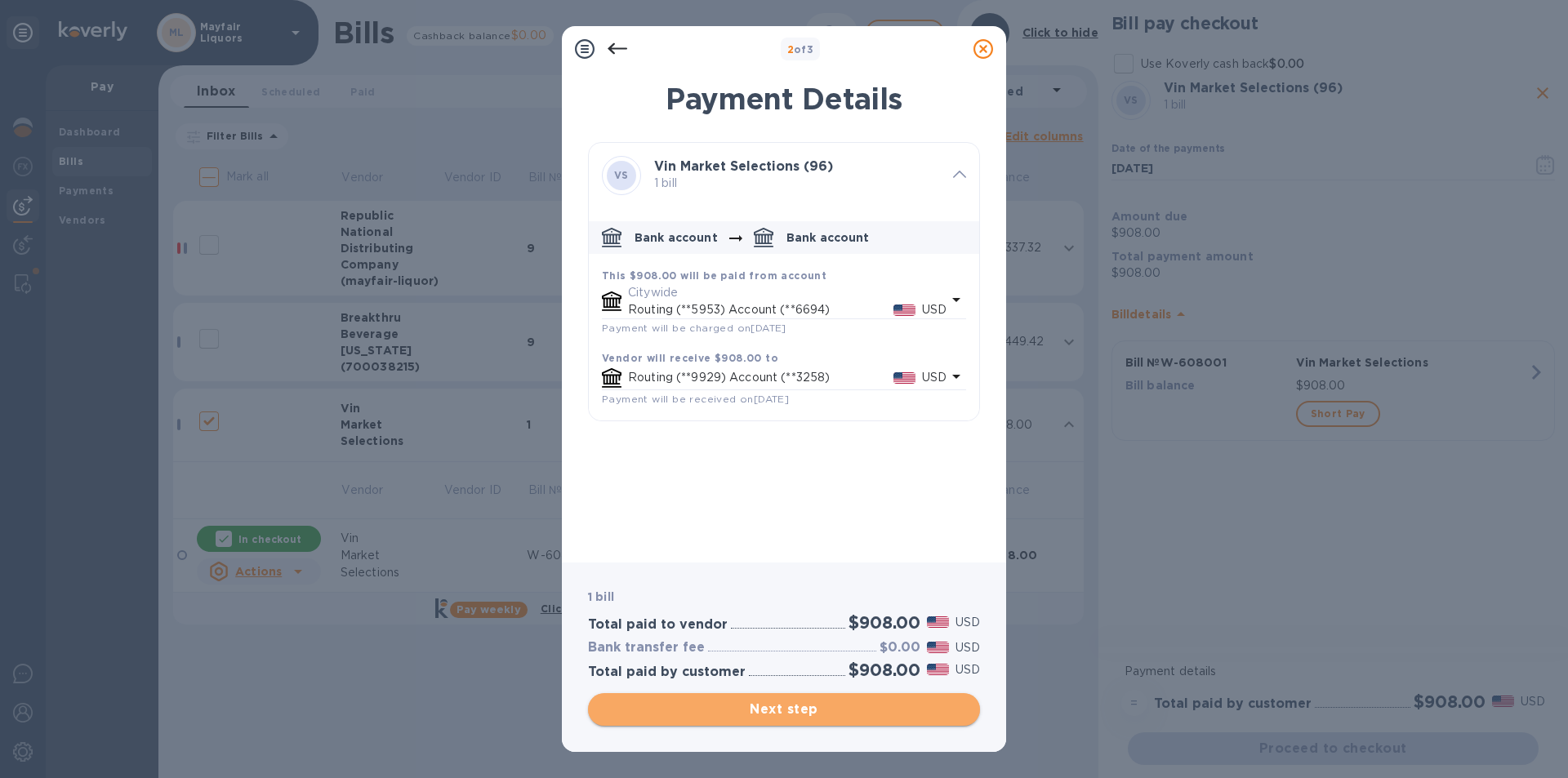
click at [916, 712] on span "Next step" at bounding box center [784, 709] width 366 height 20
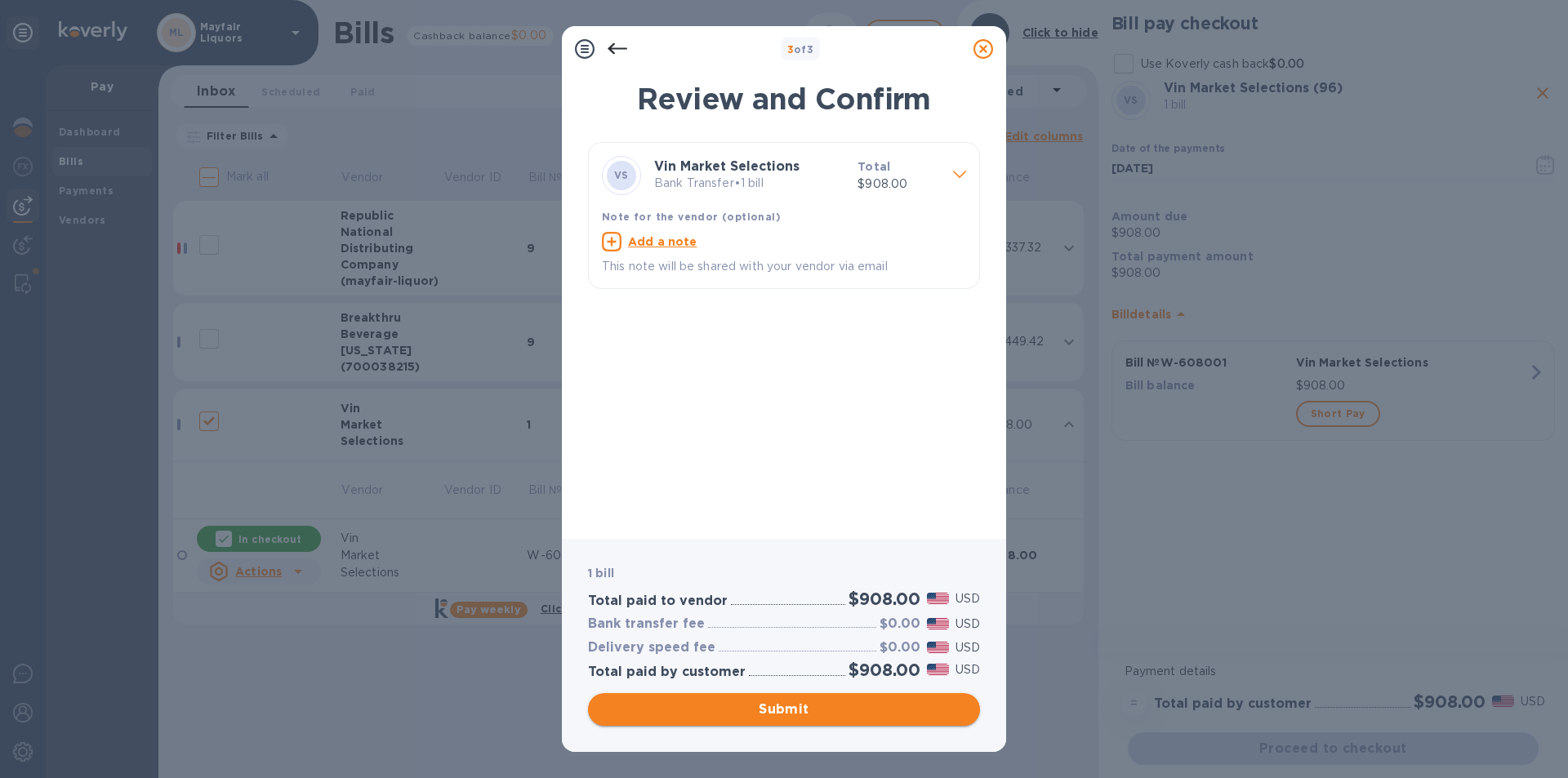
click at [916, 709] on span "Submit" at bounding box center [784, 709] width 366 height 20
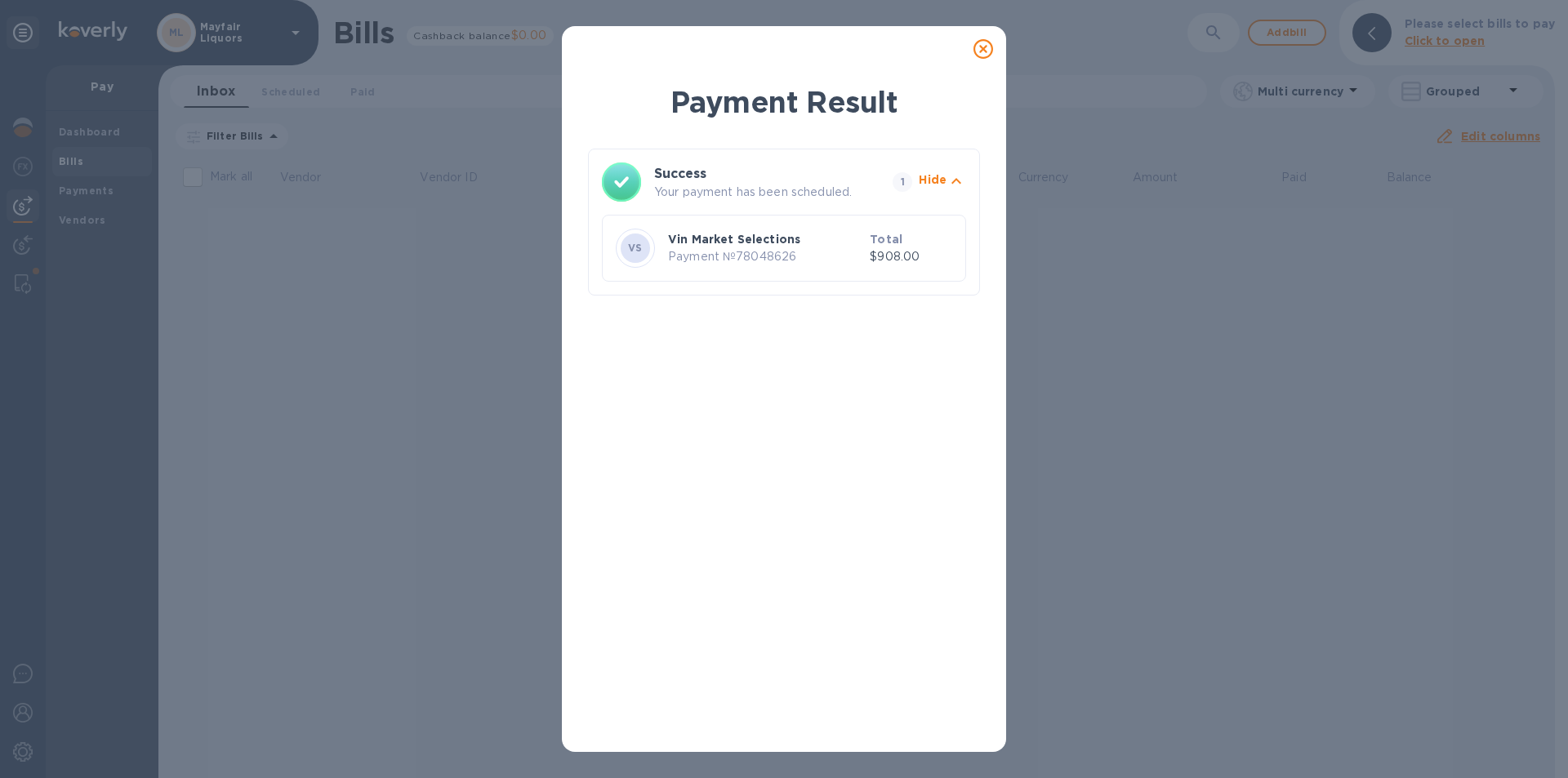
click at [991, 50] on icon at bounding box center [983, 49] width 20 height 20
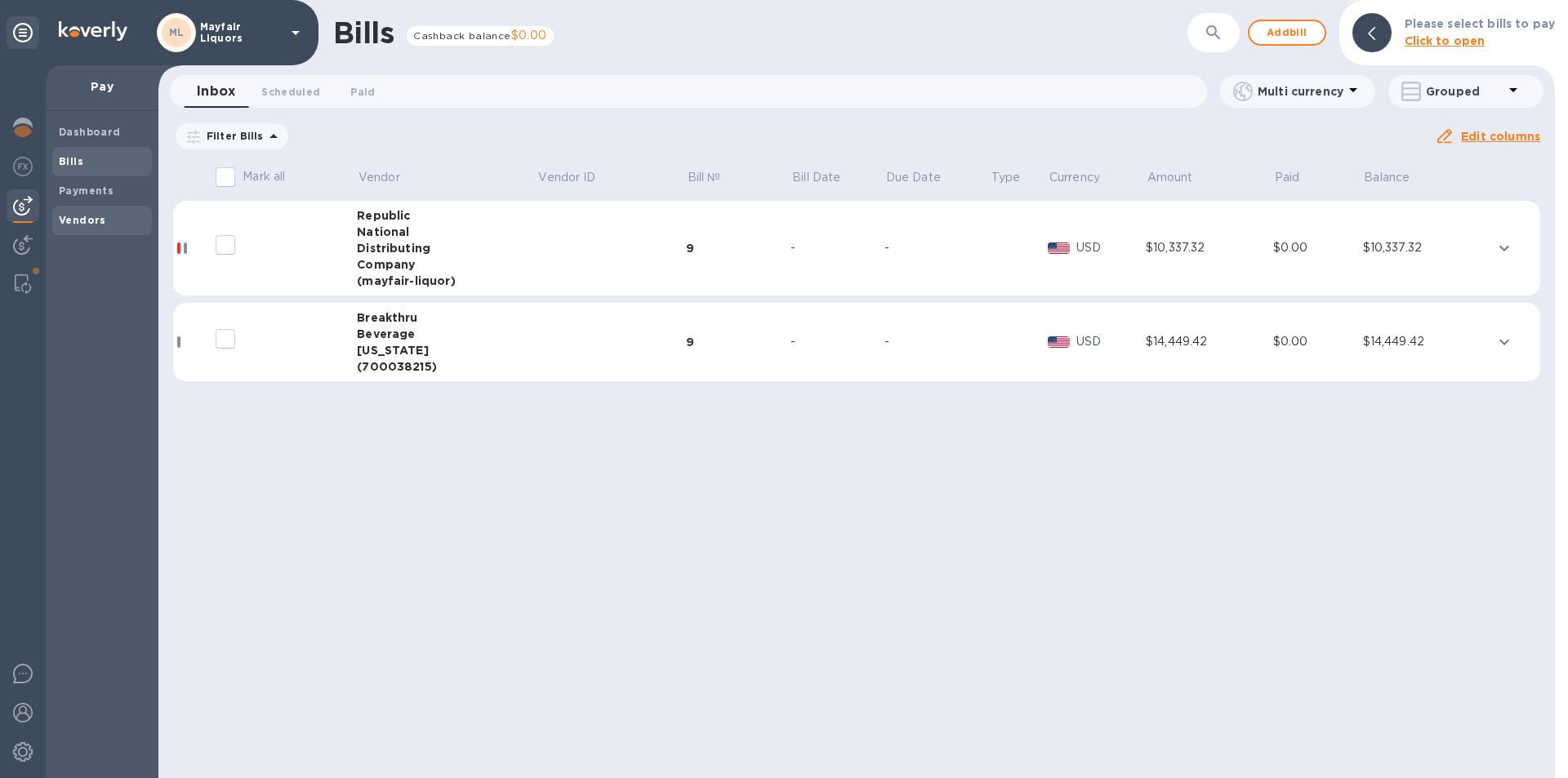
click at [72, 210] on div "Vendors" at bounding box center [102, 220] width 100 height 29
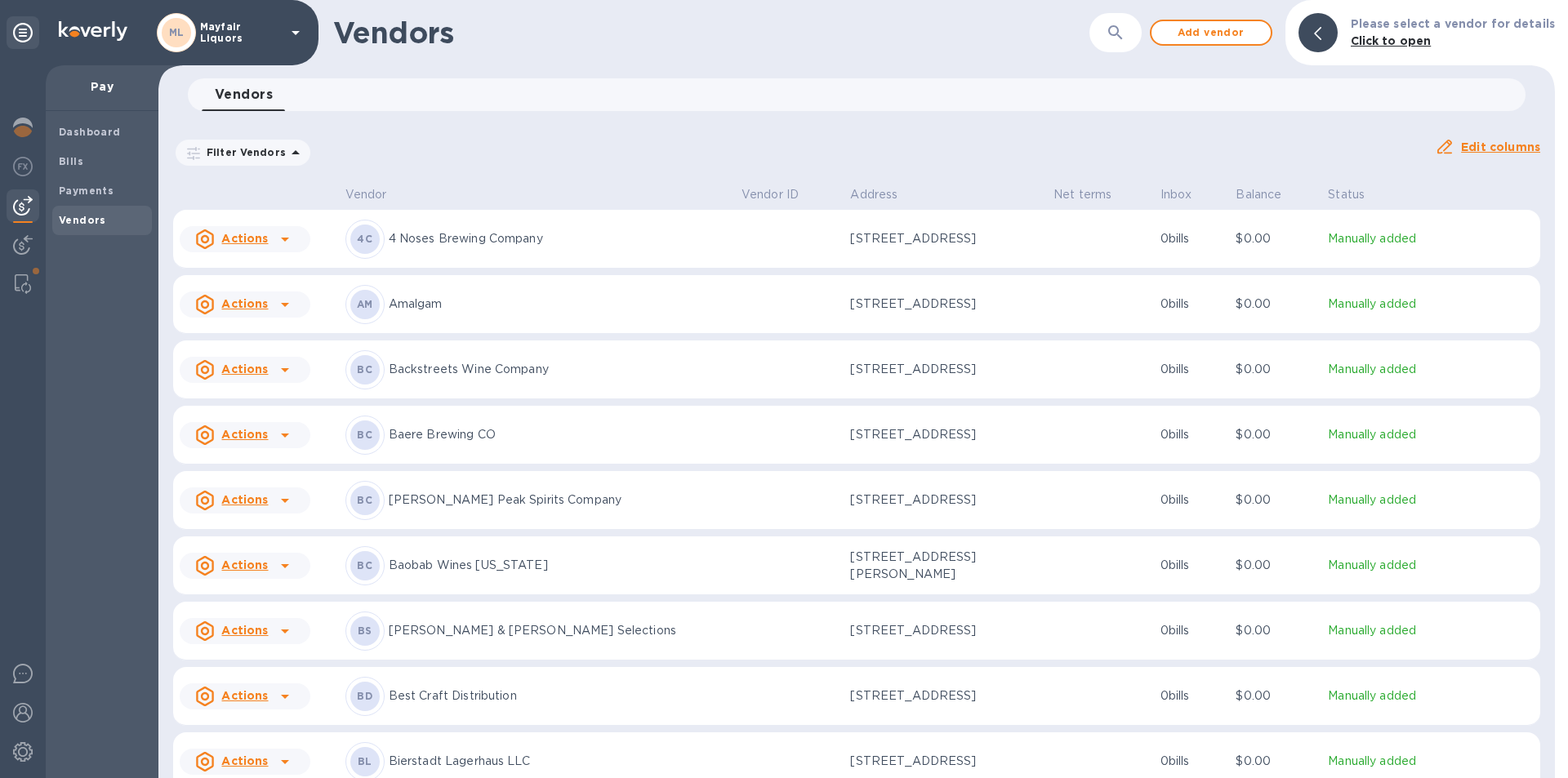
click at [1136, 15] on div "​" at bounding box center [1115, 33] width 52 height 40
click at [1132, 22] on button "button" at bounding box center [1116, 33] width 40 height 40
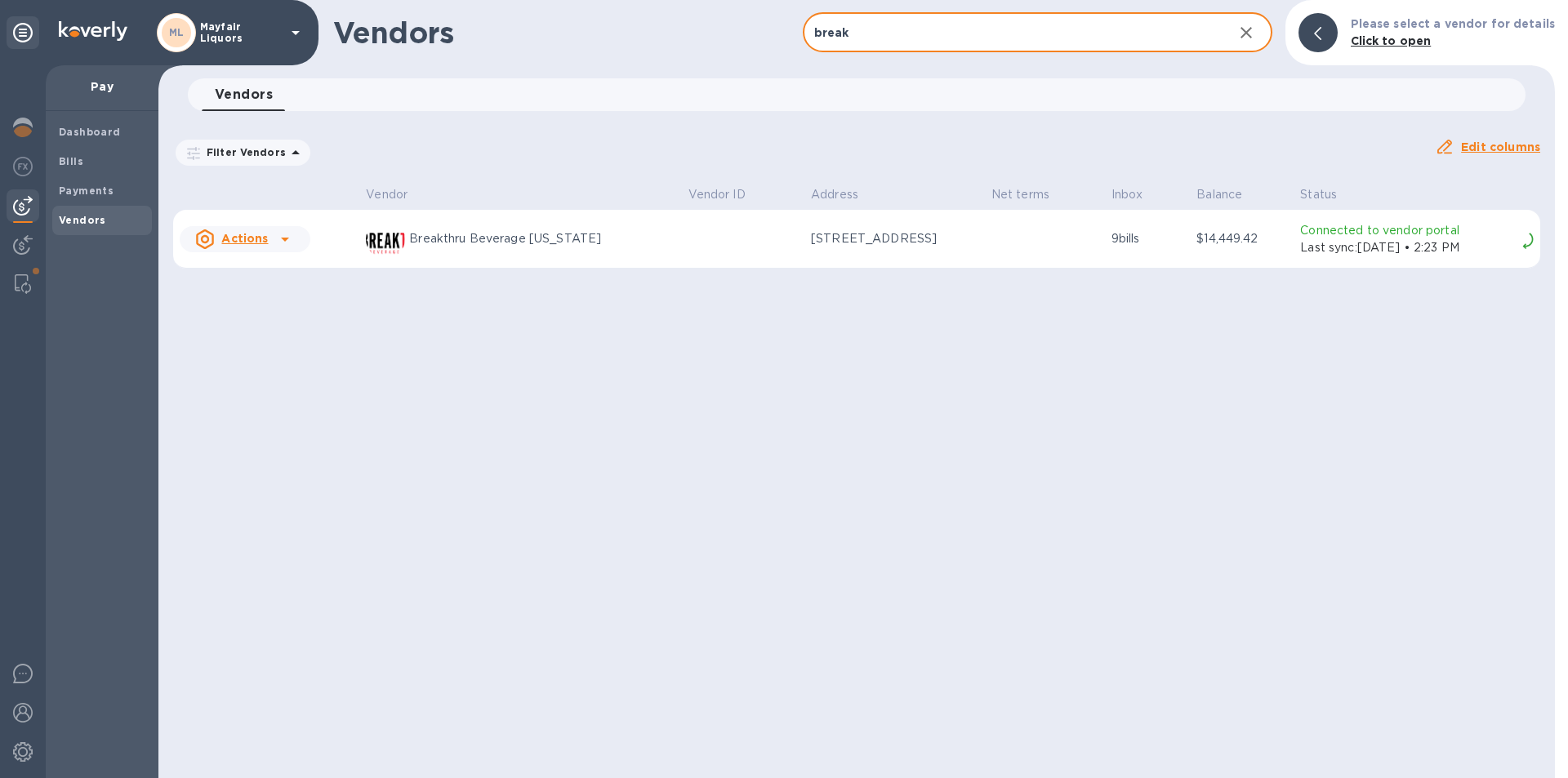
type input "break"
click at [1301, 231] on p "Connected to vendor portal" at bounding box center [1408, 230] width 216 height 17
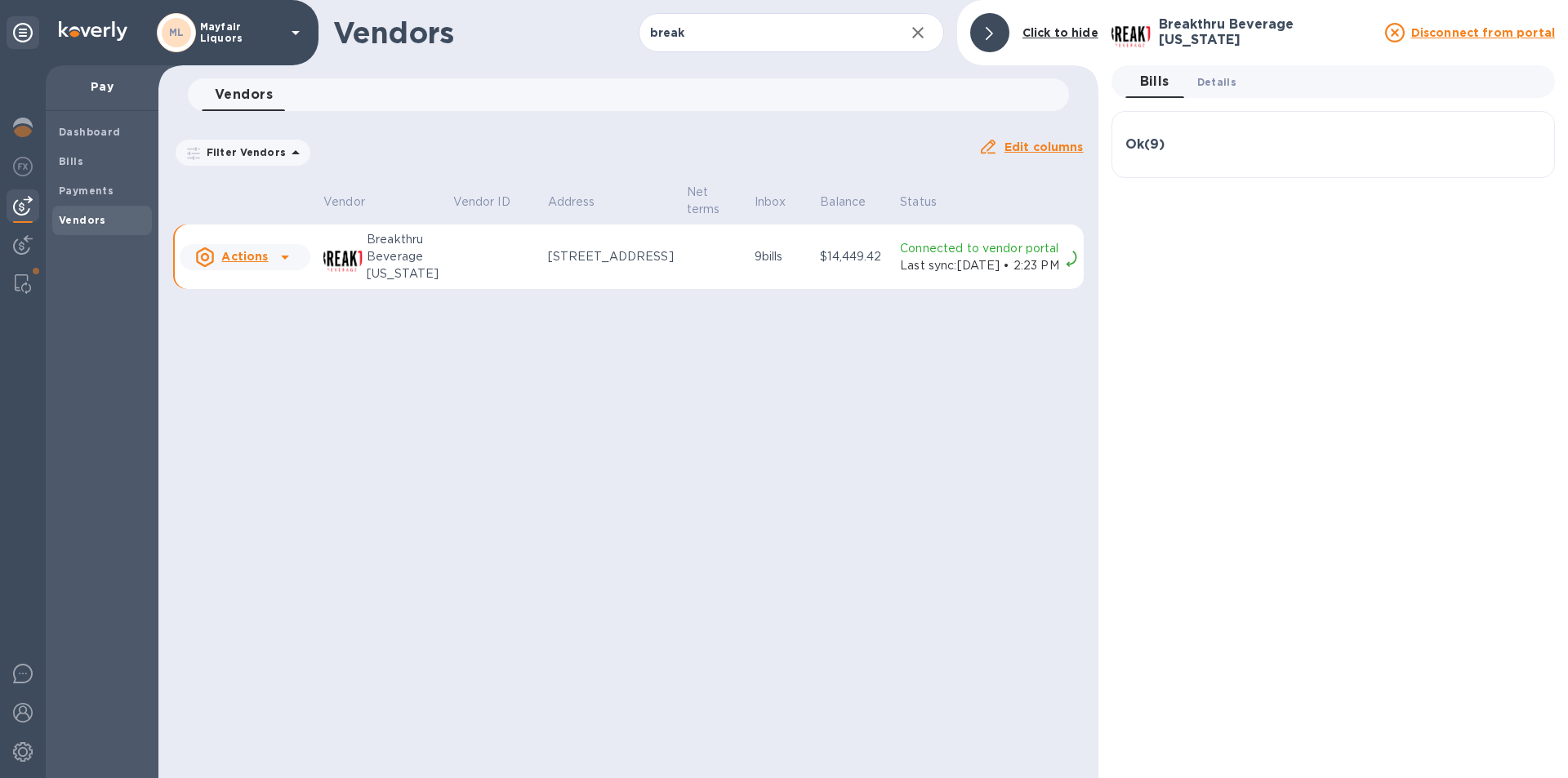
click at [1216, 89] on span "Details 0" at bounding box center [1217, 83] width 40 height 17
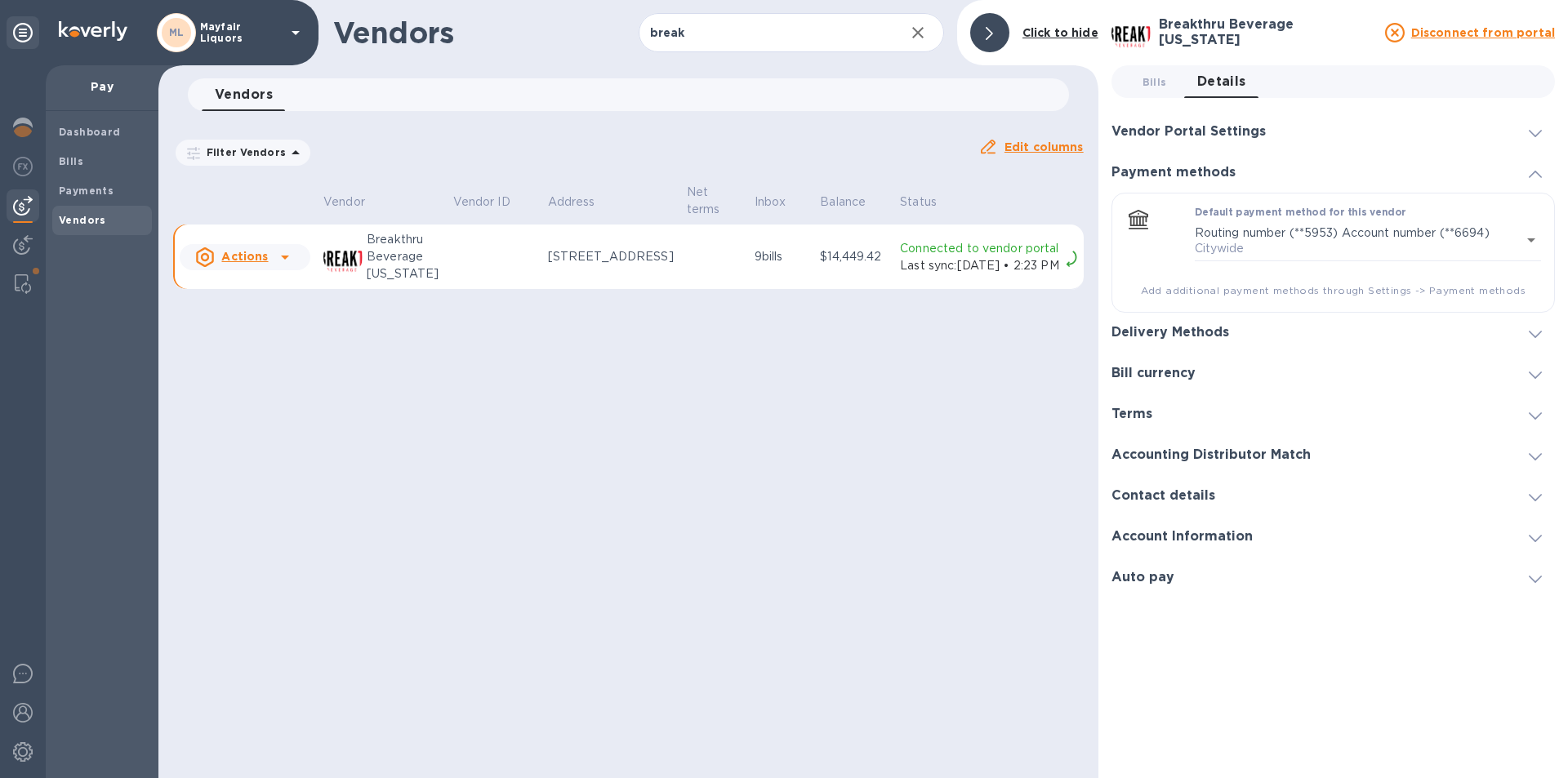
click at [1238, 138] on h3 "Vendor Portal Settings" at bounding box center [1189, 132] width 155 height 15
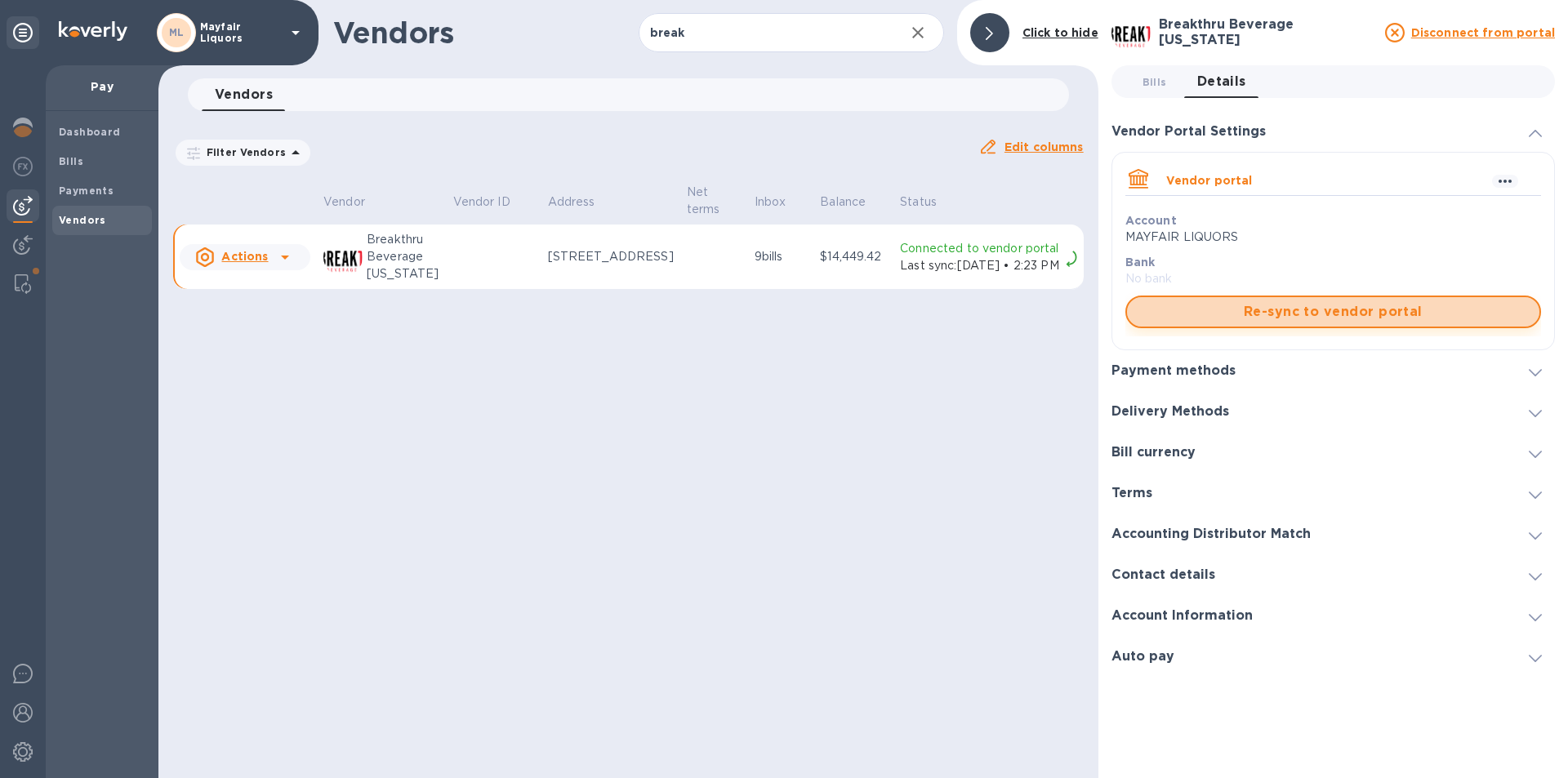
click at [1215, 307] on span "Re-sync to vendor portal" at bounding box center [1332, 312] width 386 height 20
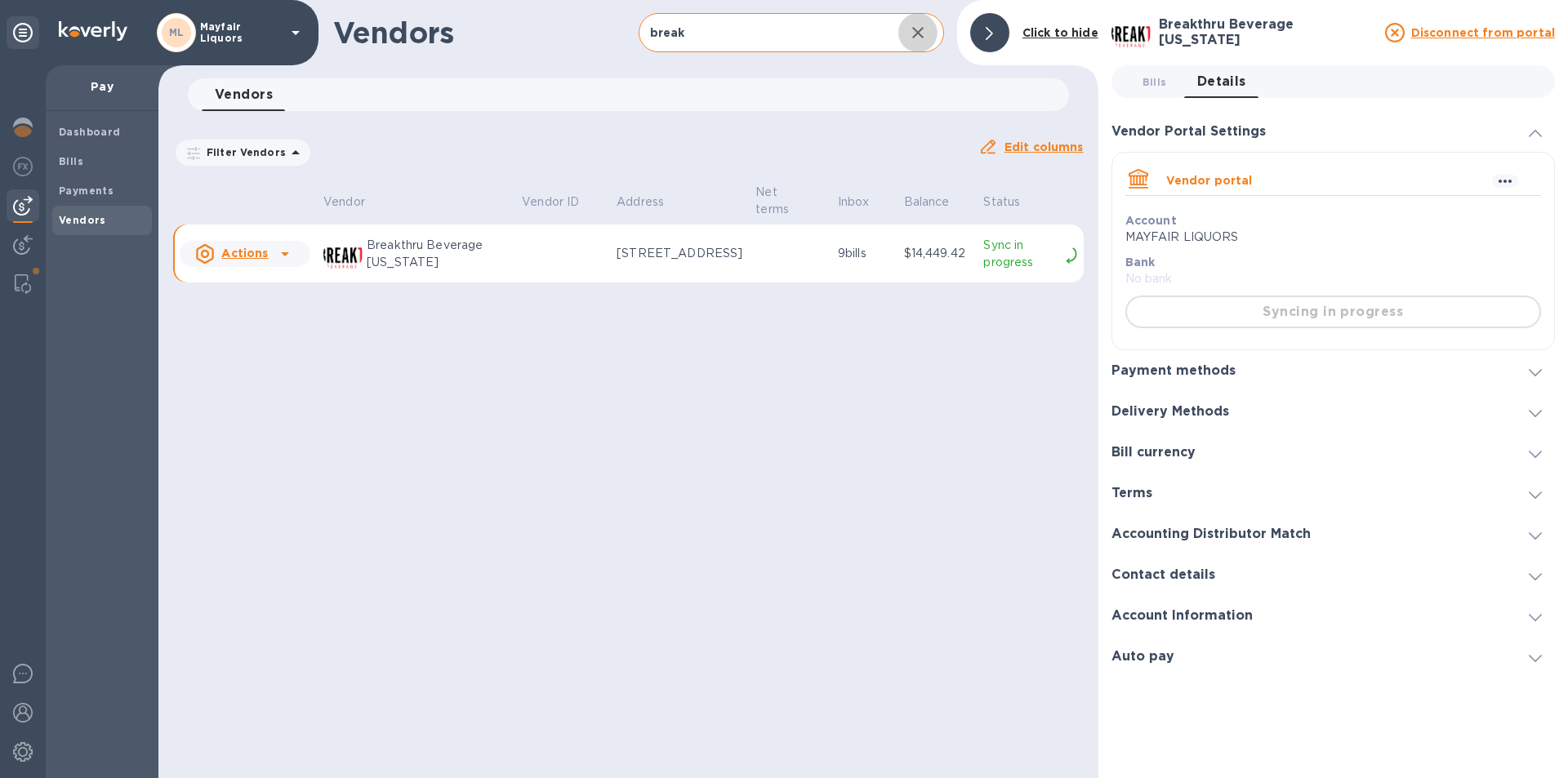
click at [918, 25] on icon "button" at bounding box center [918, 33] width 20 height 20
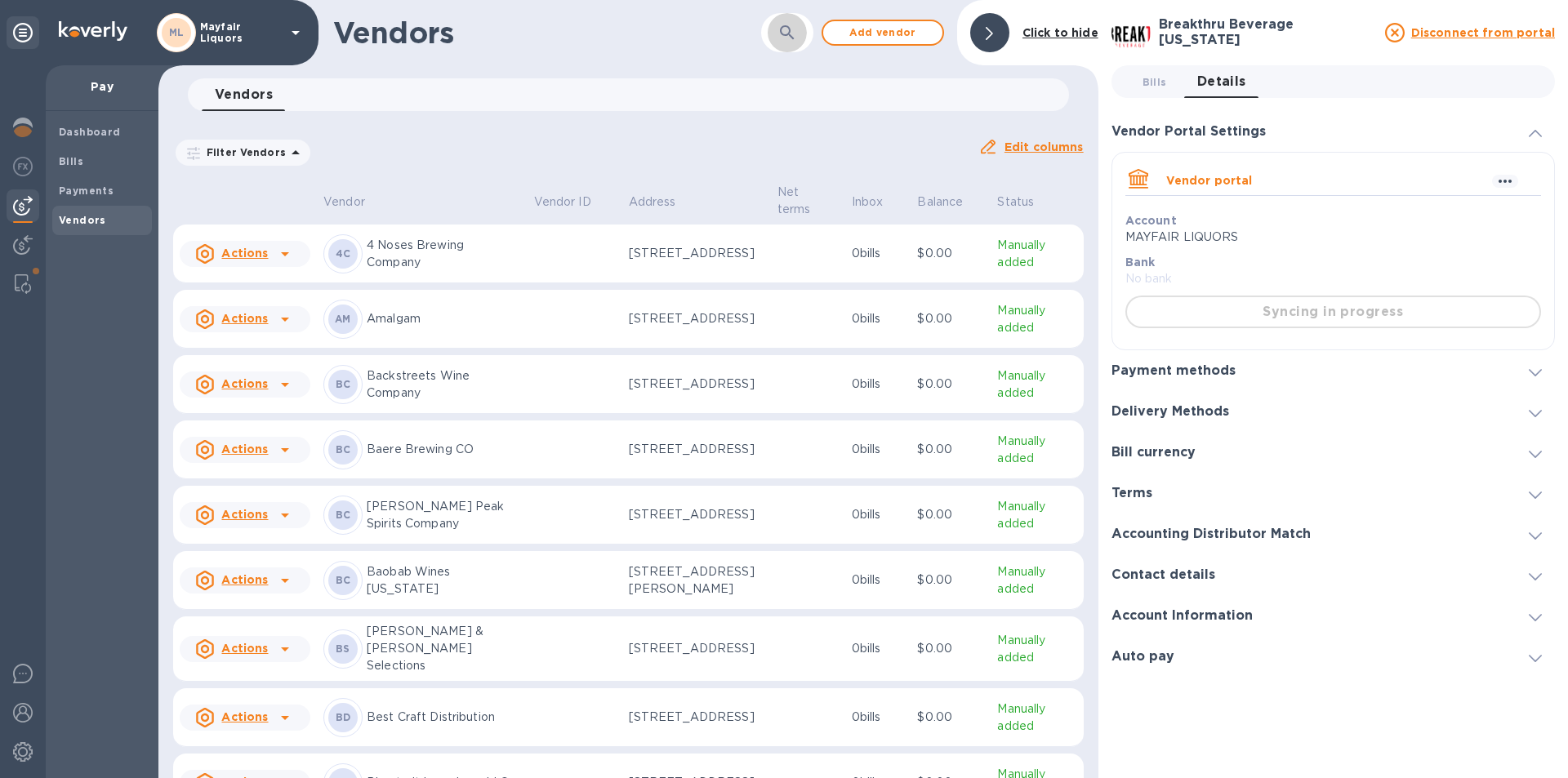
click at [785, 34] on icon "button" at bounding box center [787, 33] width 20 height 20
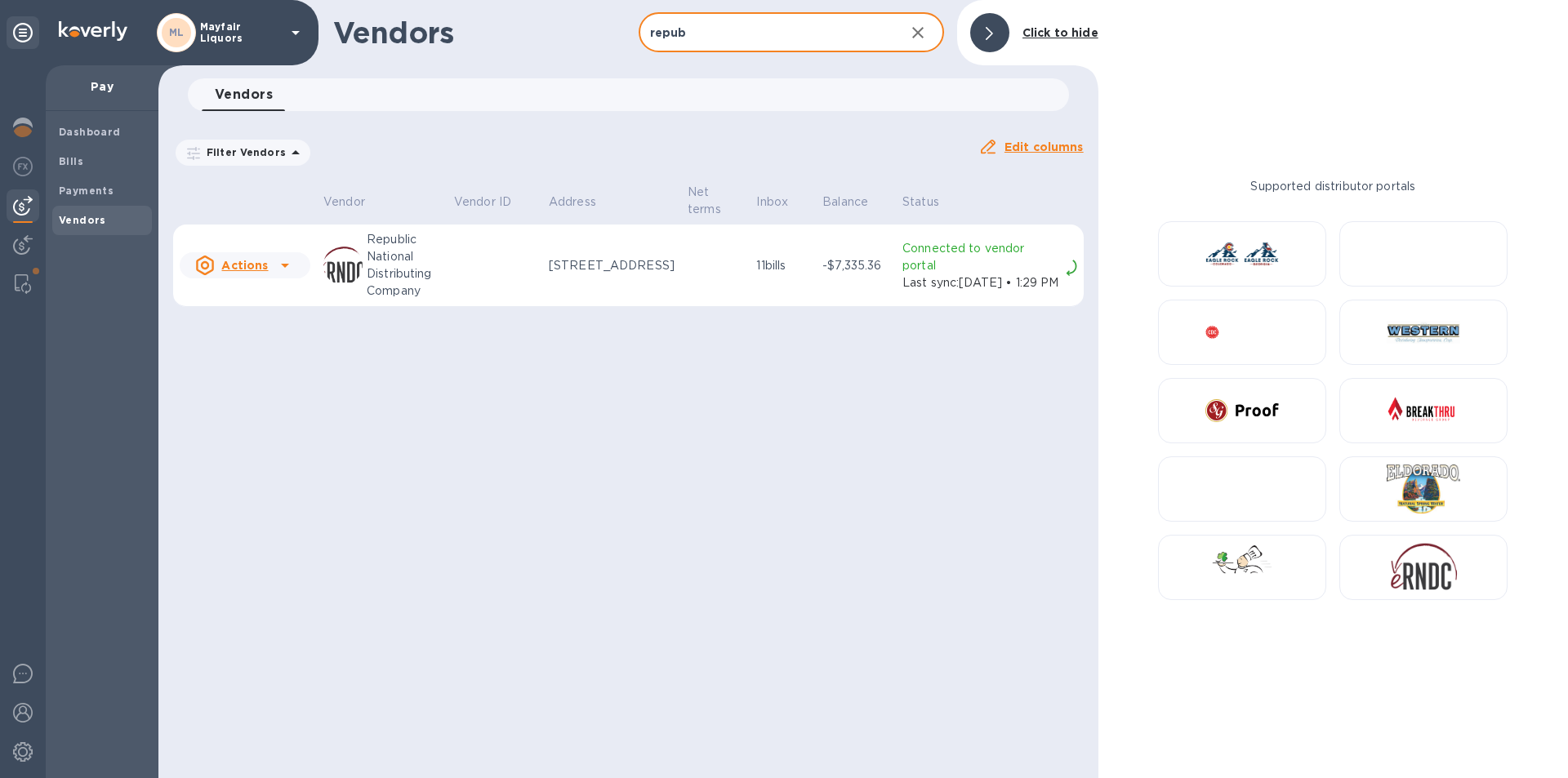
type input "repub"
click at [956, 267] on p "Connected to vendor portal" at bounding box center [981, 257] width 156 height 34
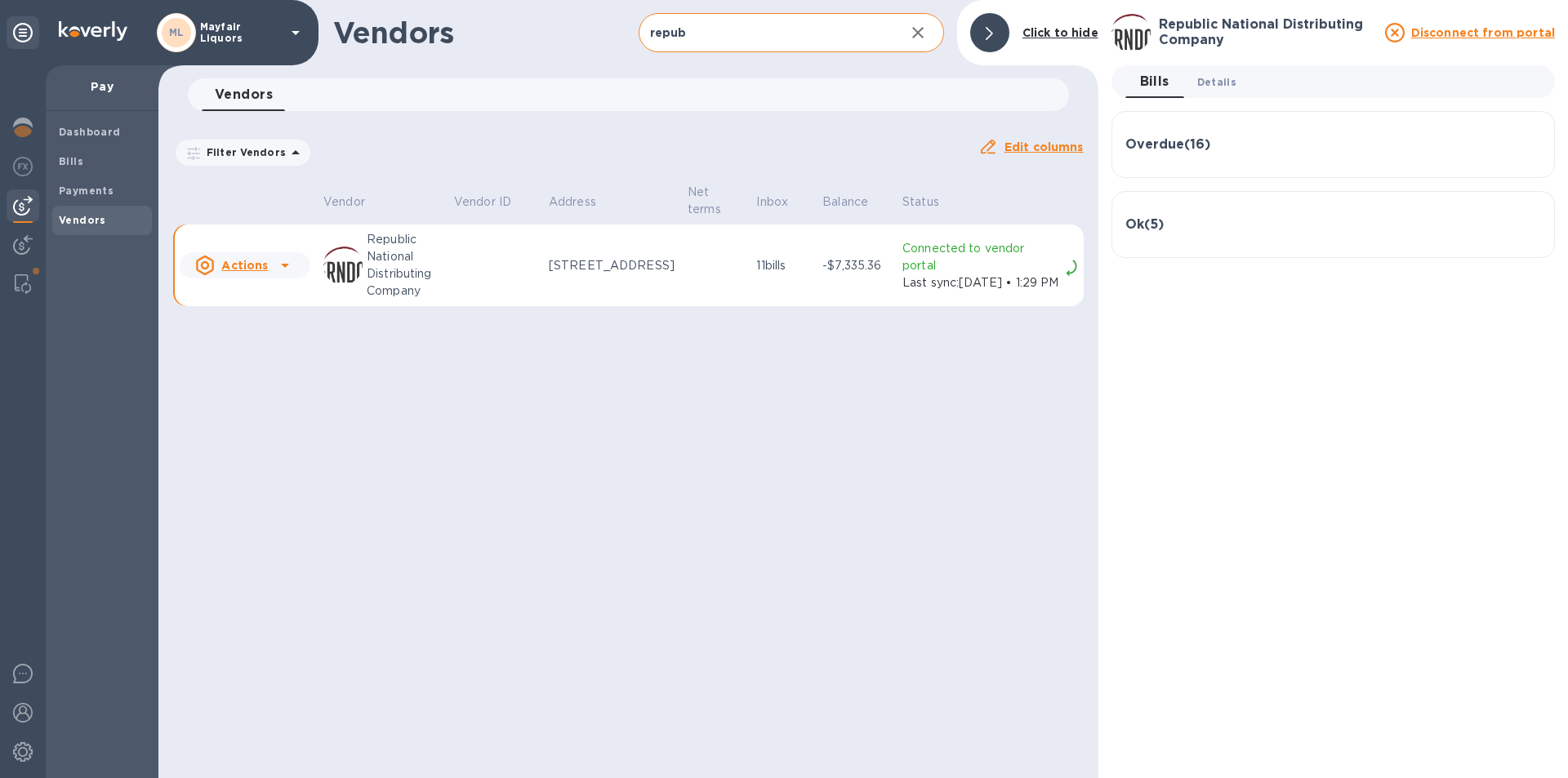
click at [1228, 77] on span "Details 0" at bounding box center [1217, 83] width 40 height 17
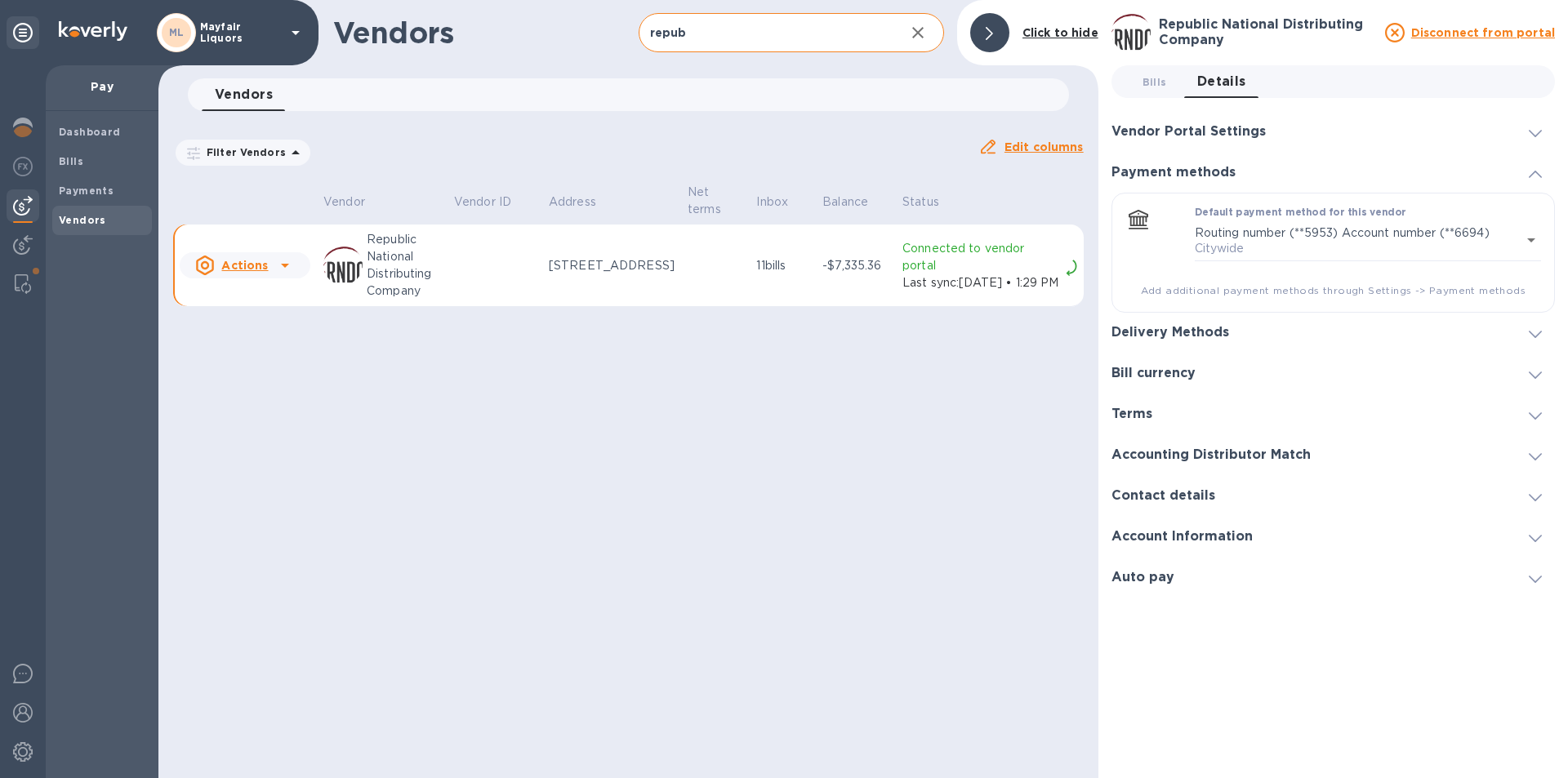
click at [1234, 137] on h3 "Vendor Portal Settings" at bounding box center [1189, 132] width 155 height 15
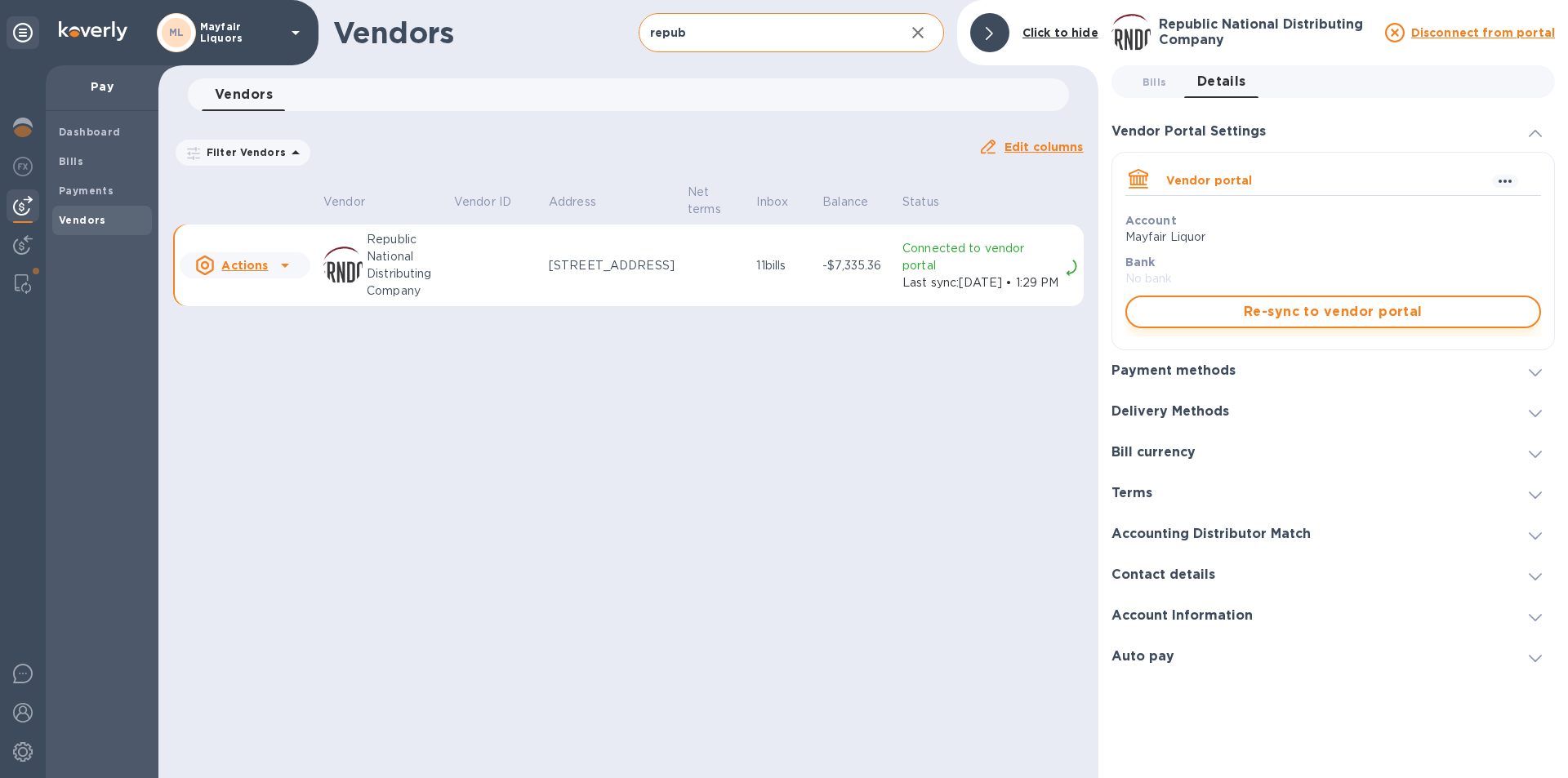
click at [1226, 313] on span "Re-sync to vendor portal" at bounding box center [1332, 312] width 386 height 20
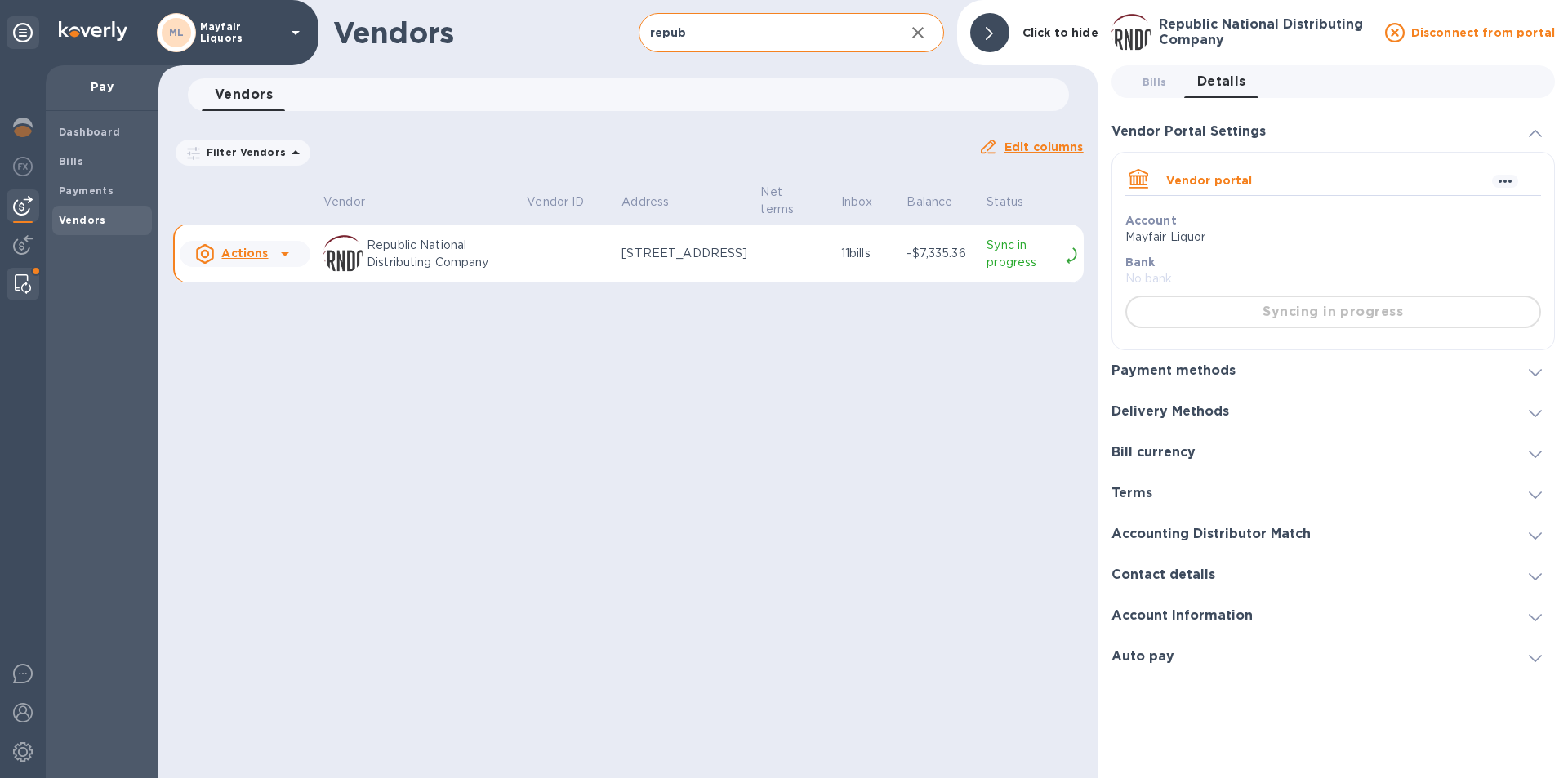
click at [17, 285] on img at bounding box center [22, 284] width 16 height 20
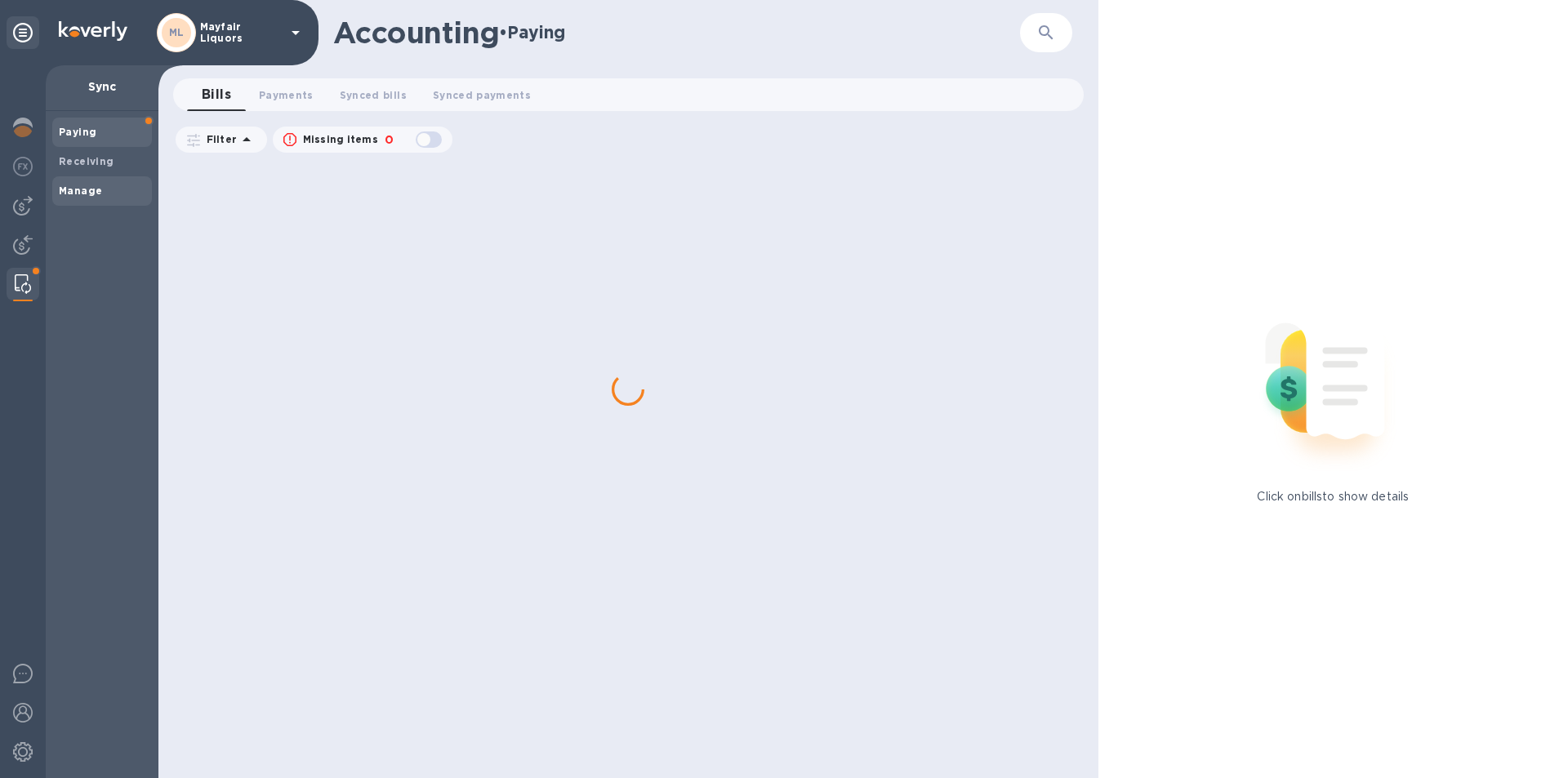
click at [101, 203] on div "Manage" at bounding box center [102, 191] width 100 height 29
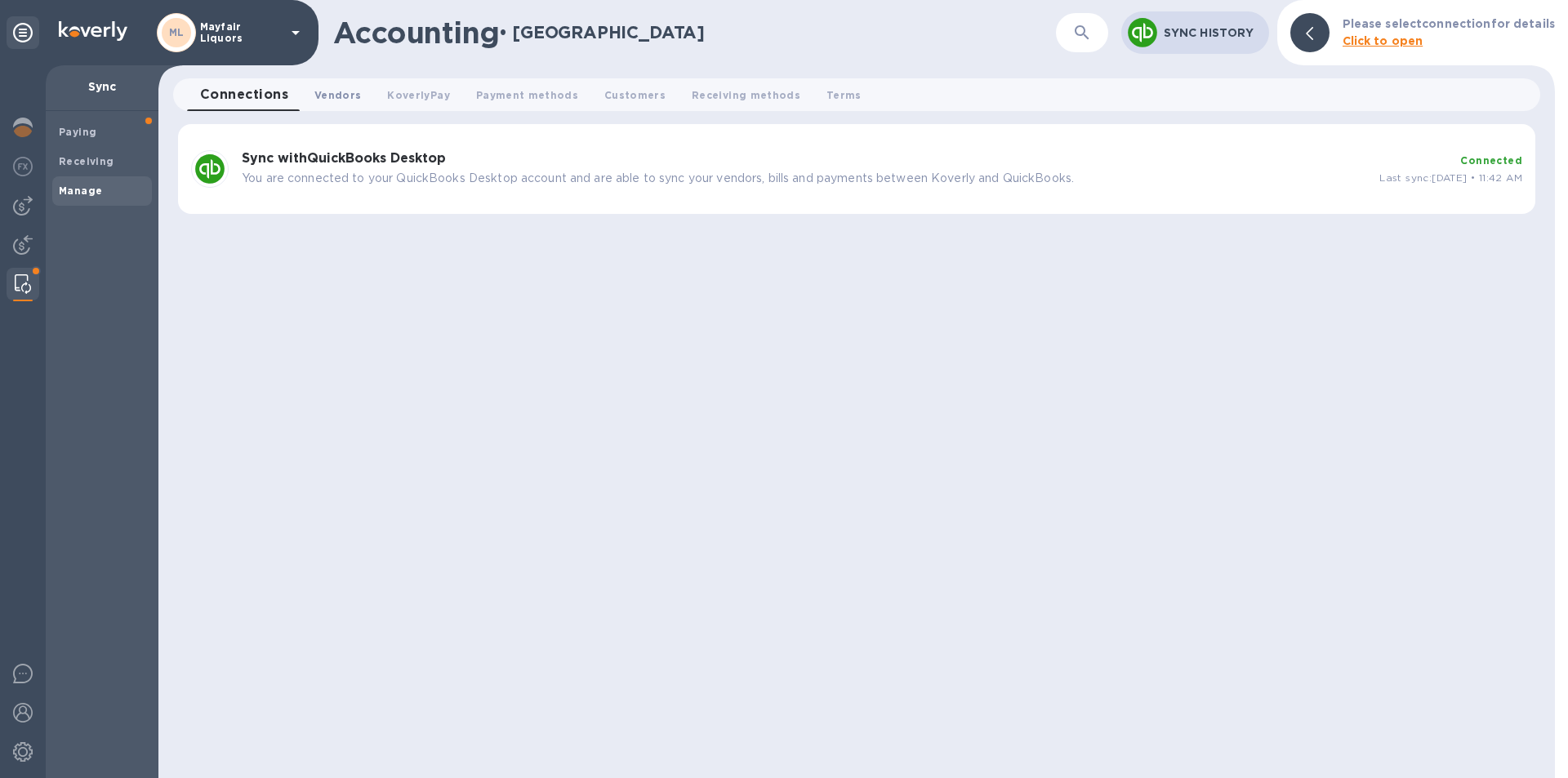
click at [332, 94] on span "Vendors 0" at bounding box center [338, 95] width 46 height 17
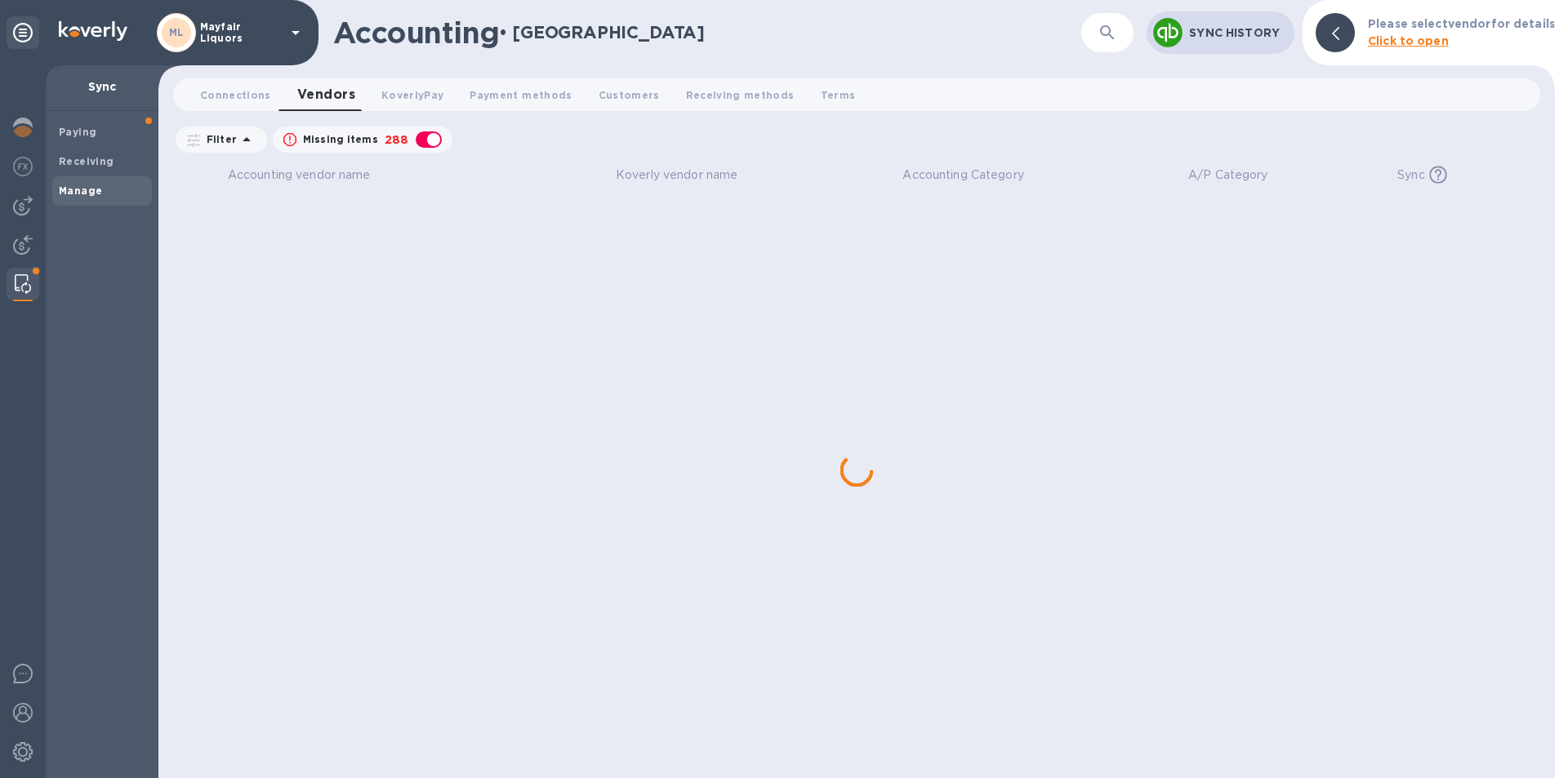
click at [26, 279] on img at bounding box center [22, 284] width 16 height 20
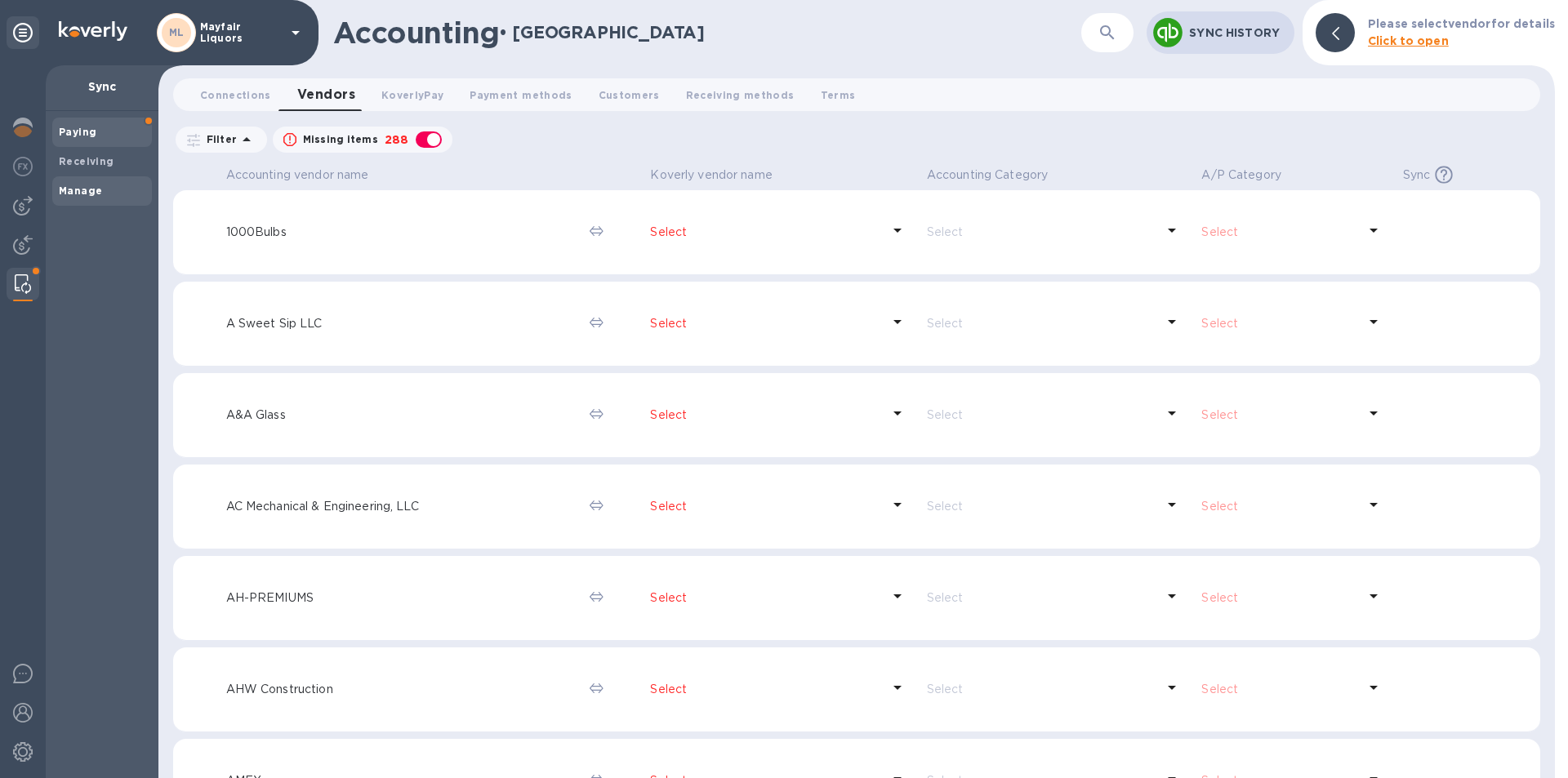
click at [91, 133] on b "Paying" at bounding box center [77, 132] width 38 height 12
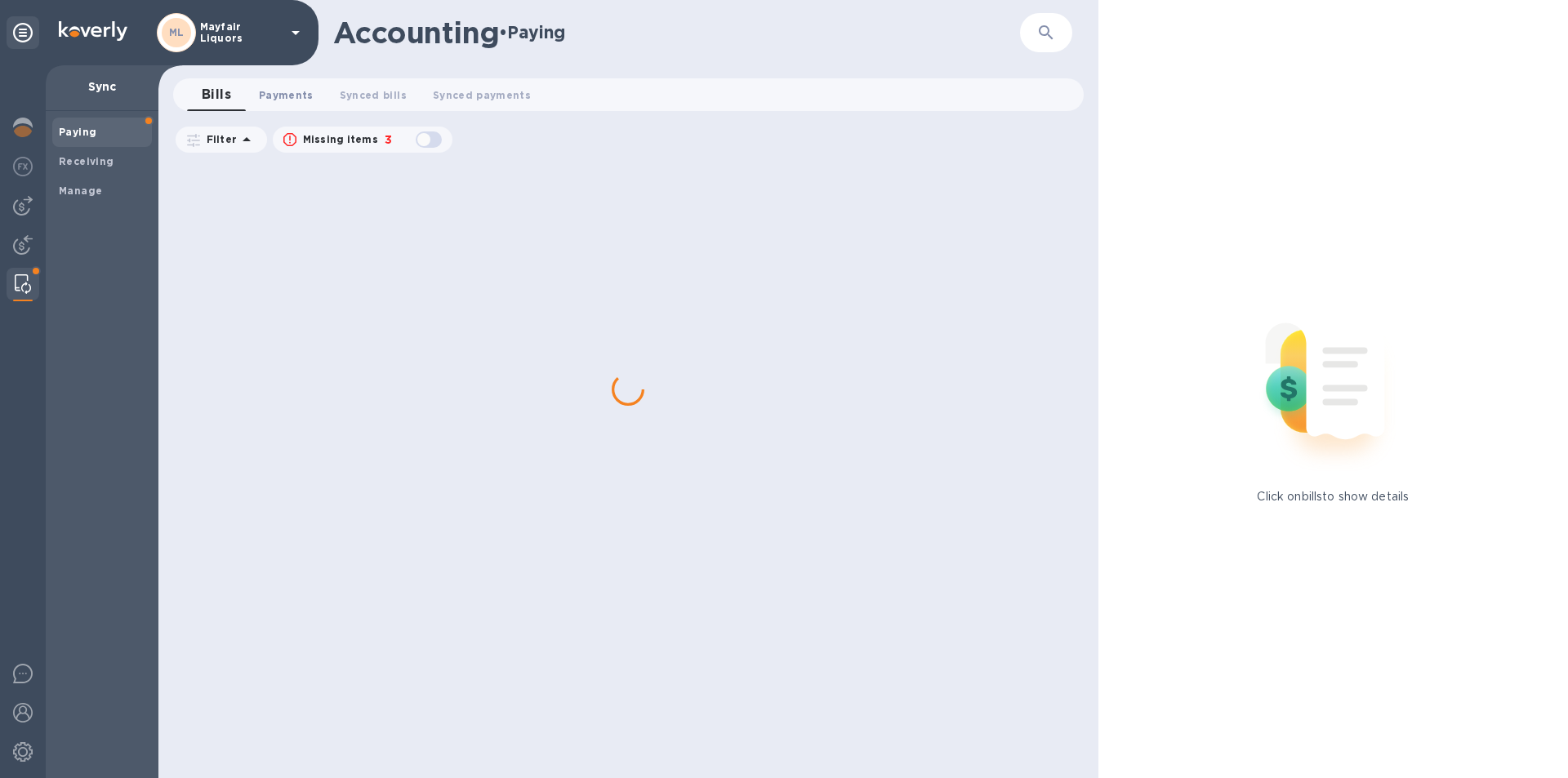
click at [288, 90] on span "Payments 0" at bounding box center [286, 95] width 55 height 17
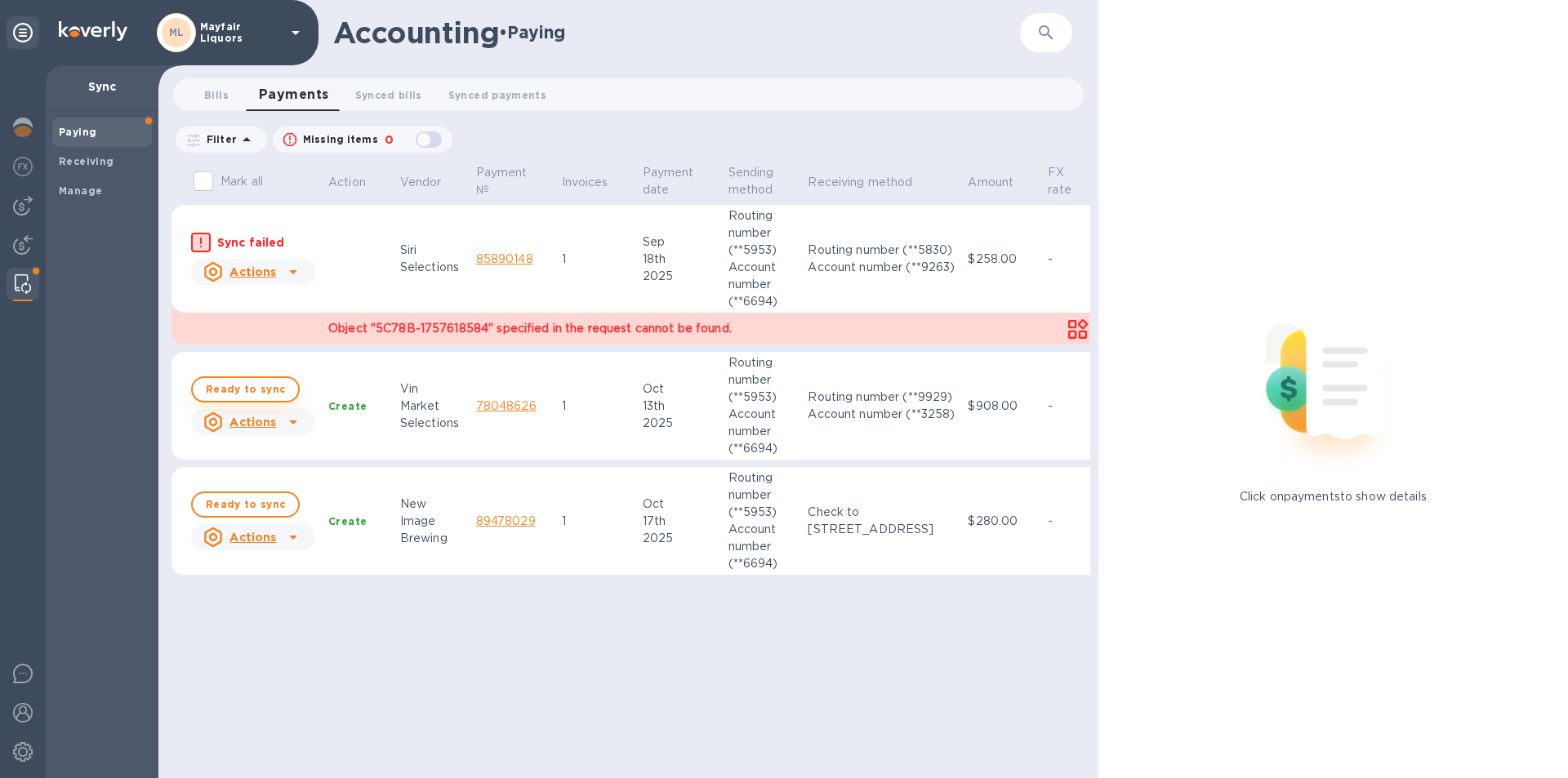
click at [221, 395] on span "Ready to sync" at bounding box center [245, 389] width 79 height 20
click at [261, 501] on span "Ready to sync" at bounding box center [245, 505] width 79 height 20
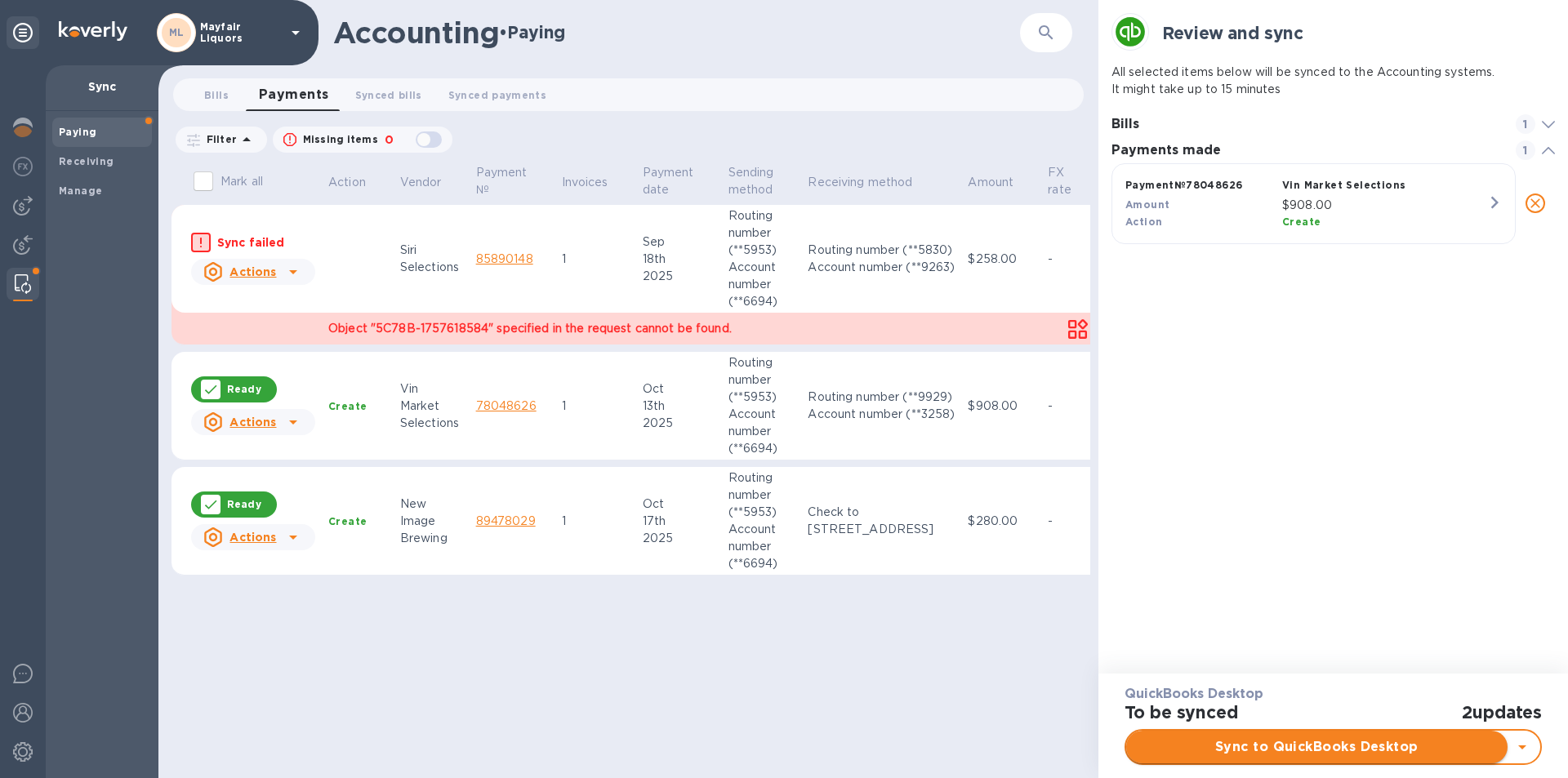
scroll to position [164, 444]
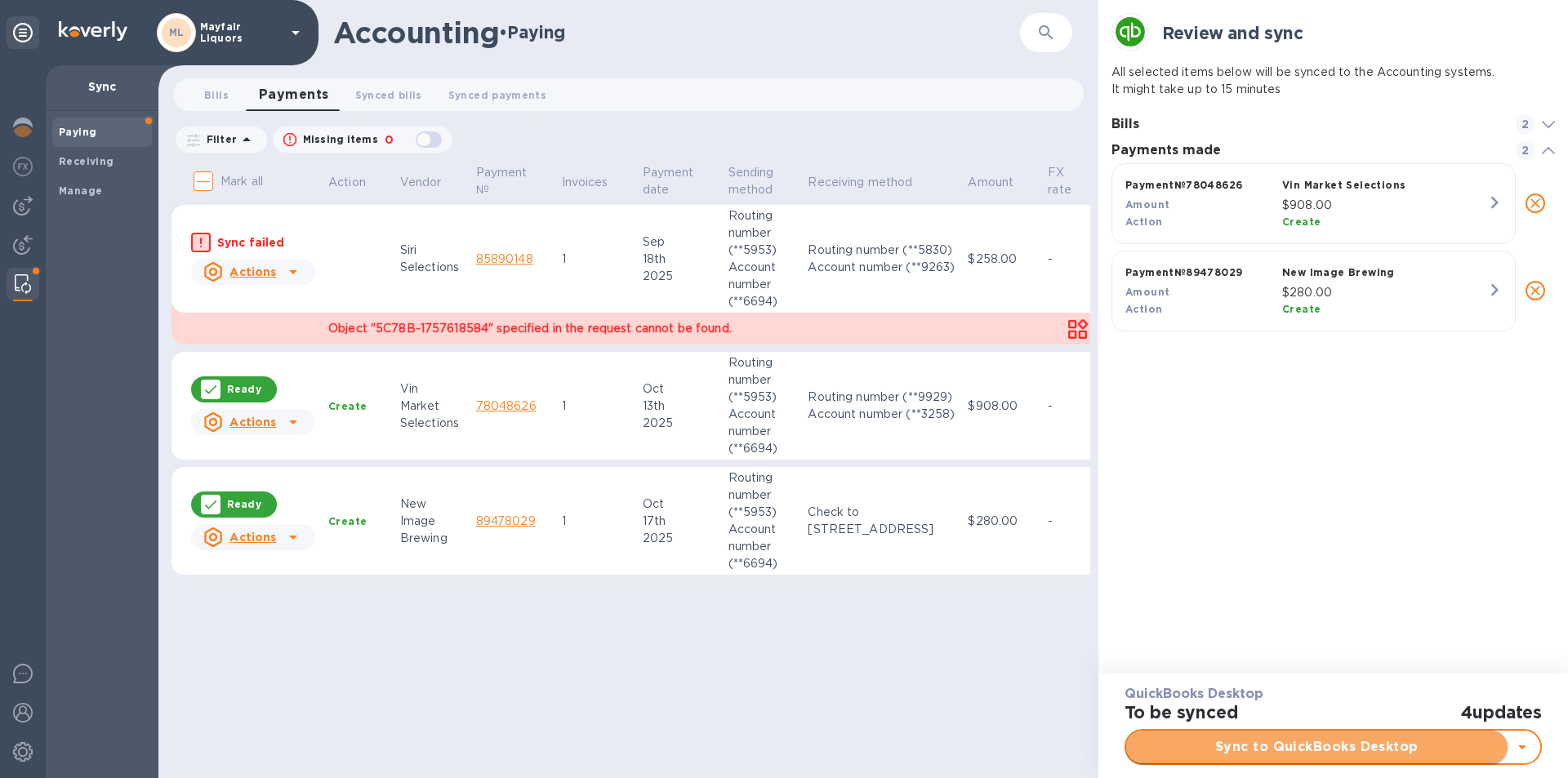
click at [1210, 757] on button "Sync to QuickBooks Desktop" at bounding box center [1317, 747] width 382 height 33
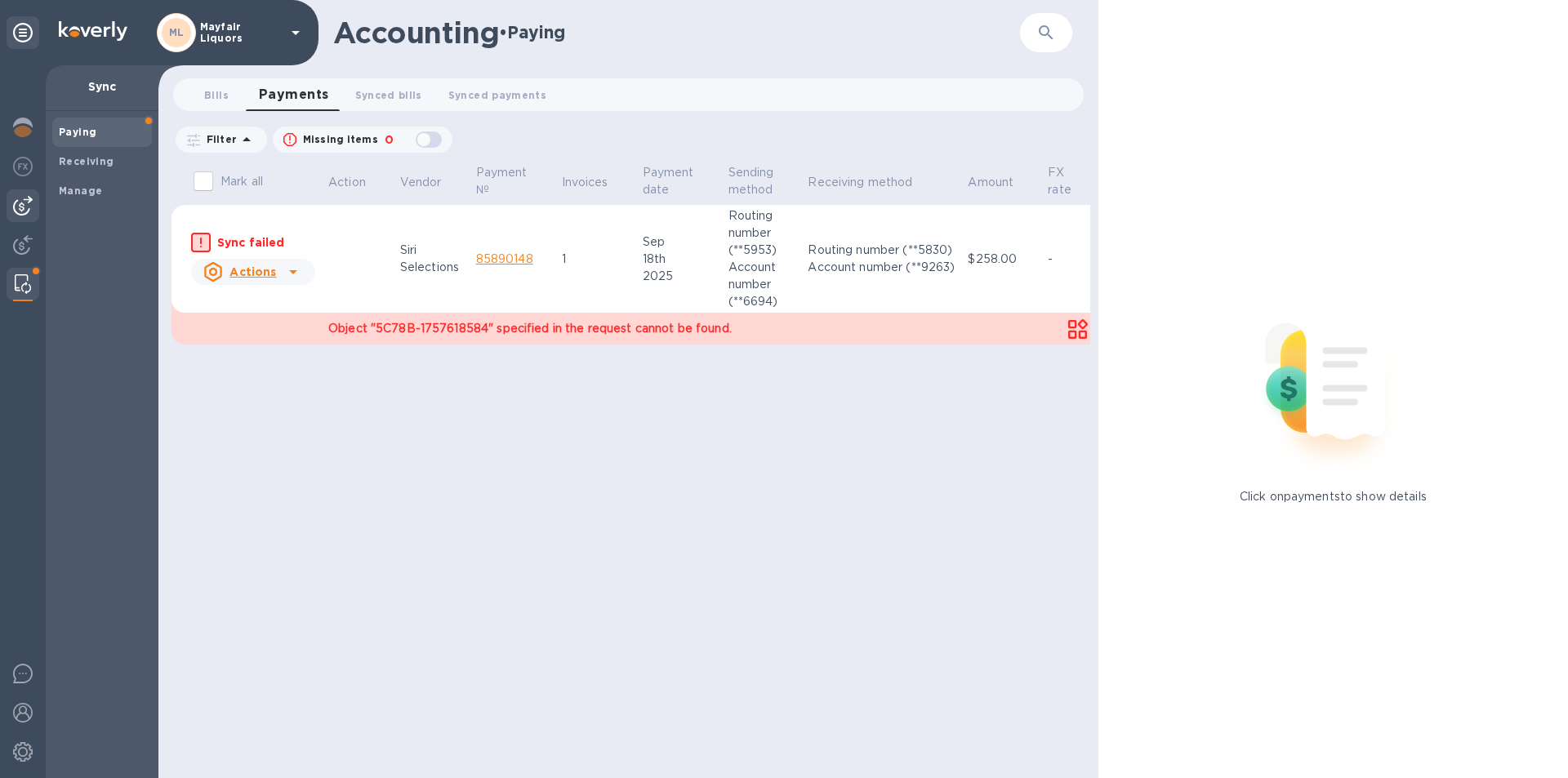
click at [16, 193] on div at bounding box center [23, 205] width 33 height 33
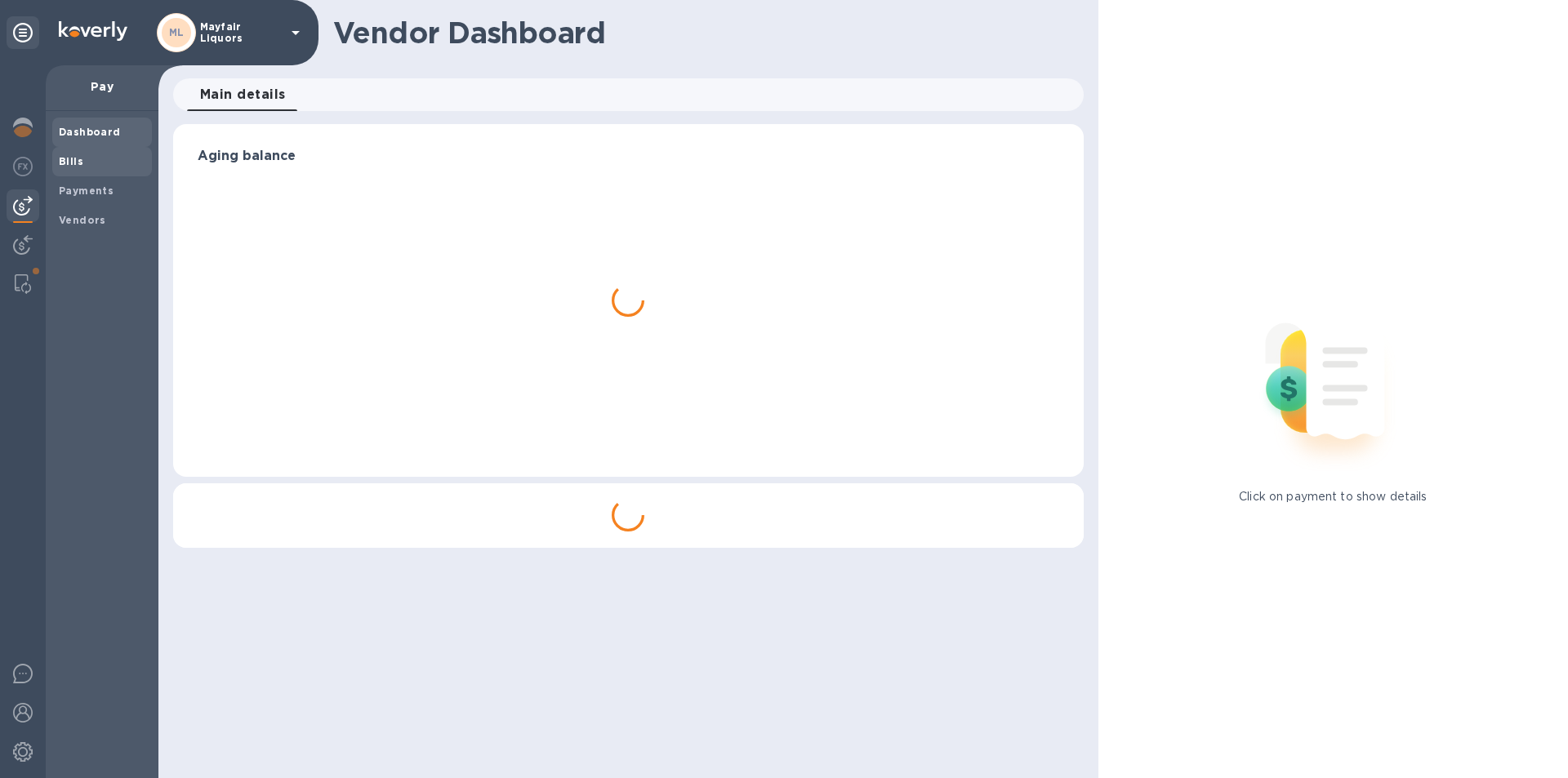
click at [62, 156] on b "Bills" at bounding box center [70, 162] width 25 height 12
